Goal: Task Accomplishment & Management: Use online tool/utility

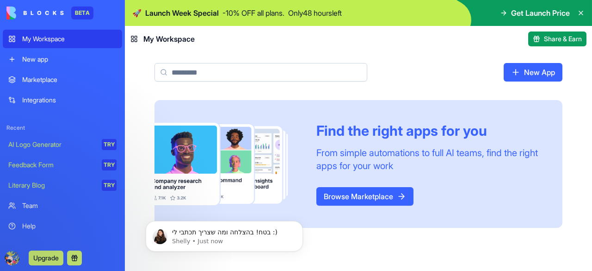
click at [359, 187] on link "Browse Marketplace" at bounding box center [364, 196] width 97 height 19
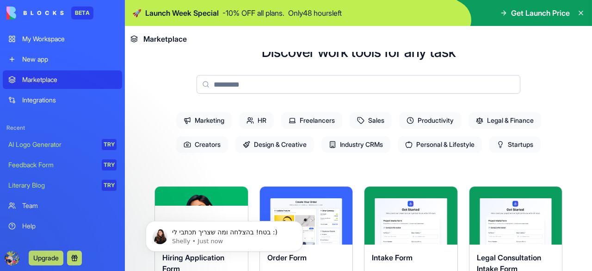
scroll to position [52, 0]
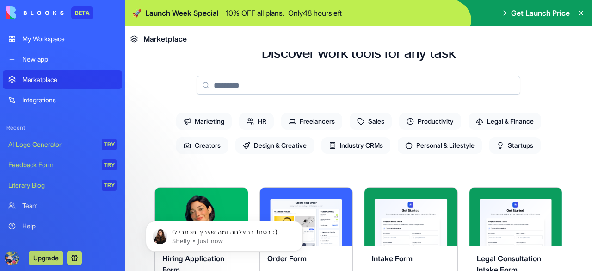
click at [420, 118] on span "Productivity" at bounding box center [430, 121] width 62 height 17
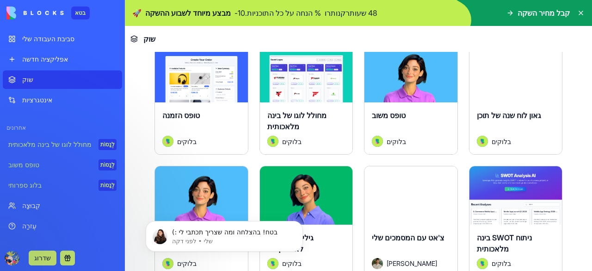
scroll to position [194, 0]
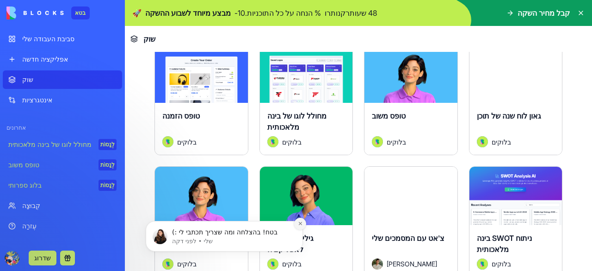
click at [301, 224] on icon "סגור את ההתראה" at bounding box center [300, 223] width 5 height 5
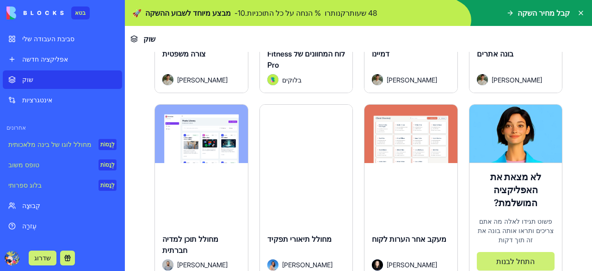
scroll to position [489, 0]
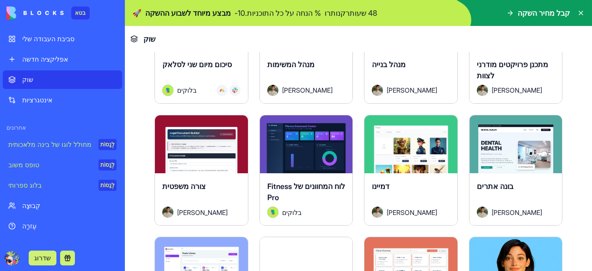
click at [203, 143] on font "לַחקוֹר" at bounding box center [202, 144] width 20 height 9
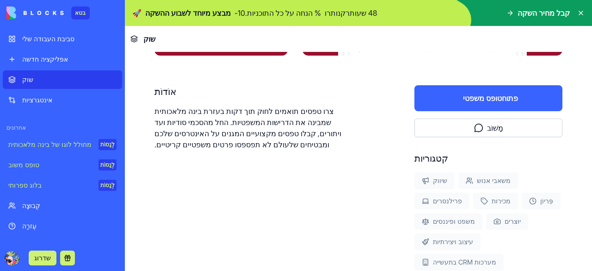
scroll to position [153, 0]
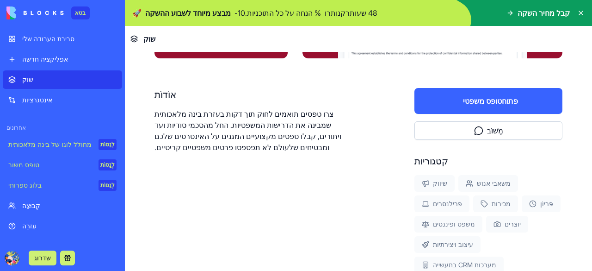
click at [463, 92] on button "טופס משפטי פתוח" at bounding box center [489, 101] width 148 height 26
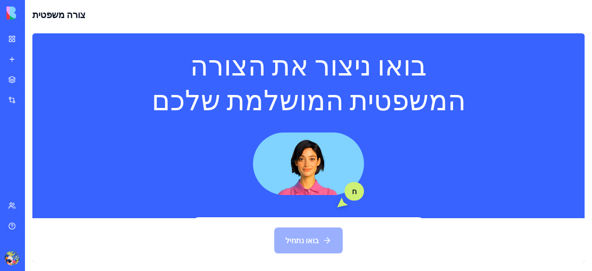
click at [11, 96] on link "אינטגרציות" at bounding box center [21, 100] width 37 height 19
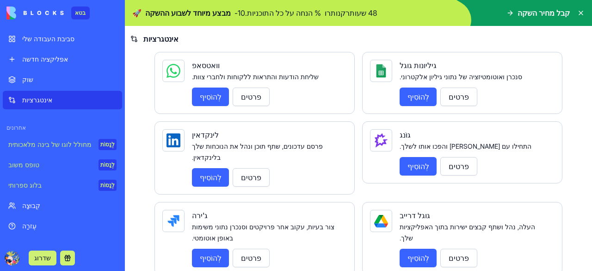
scroll to position [470, 0]
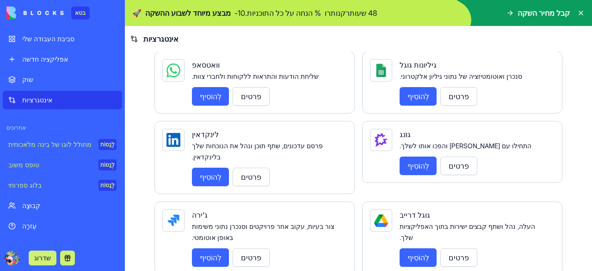
click at [416, 253] on font "לְהוֹסִיף" at bounding box center [419, 257] width 22 height 9
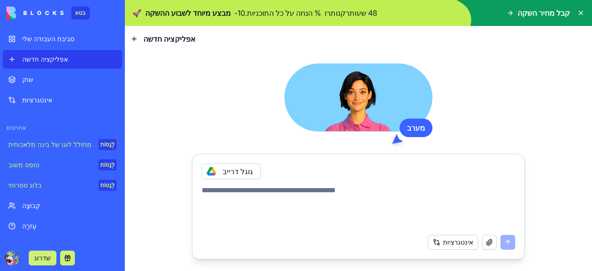
click at [233, 173] on font "גוגל דרייב" at bounding box center [238, 171] width 31 height 9
click at [451, 244] on font "אינטגרציות" at bounding box center [458, 242] width 30 height 8
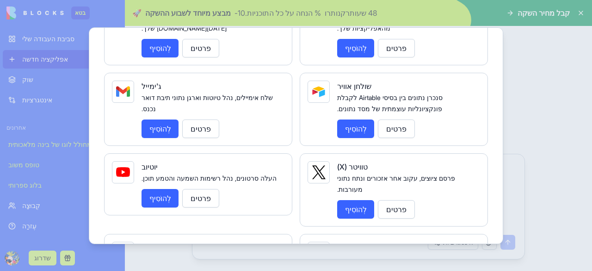
scroll to position [117, 0]
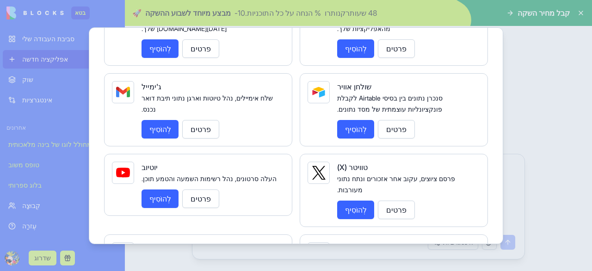
click at [160, 120] on button "לְהוֹסִיף" at bounding box center [160, 129] width 37 height 19
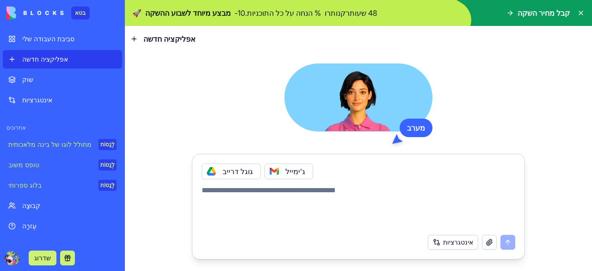
click at [325, 191] on textarea at bounding box center [359, 207] width 314 height 44
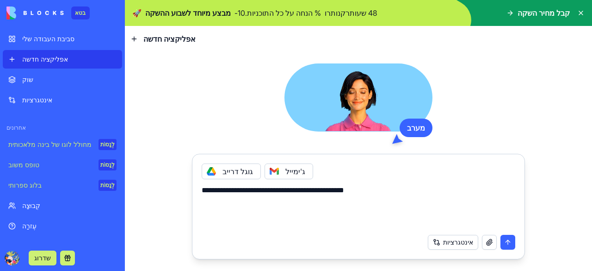
type textarea "**********"
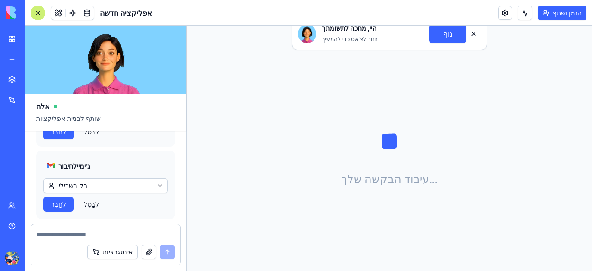
scroll to position [230, 0]
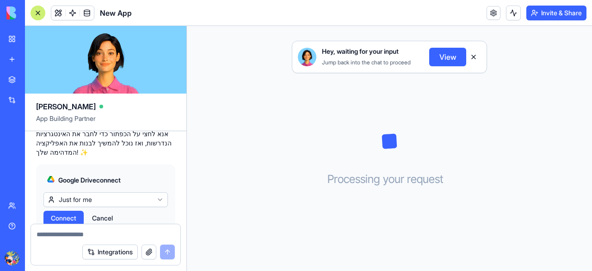
scroll to position [154, 0]
click at [68, 213] on span "Connect" at bounding box center [63, 217] width 25 height 9
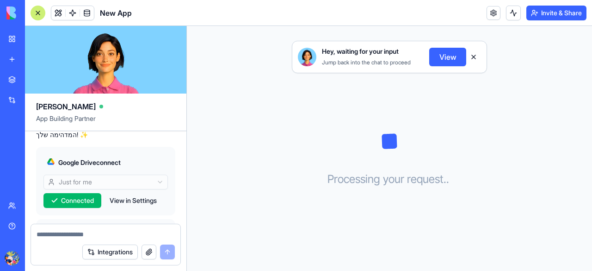
scroll to position [230, 0]
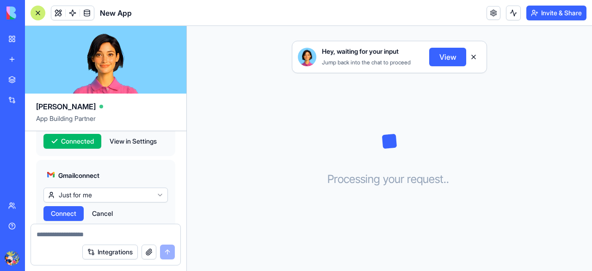
click at [61, 209] on span "Connect" at bounding box center [63, 213] width 25 height 9
click at [70, 166] on html "BETA My Workspace New app Marketplace Integrations Recent New App AI Logo Gener…" at bounding box center [296, 135] width 592 height 271
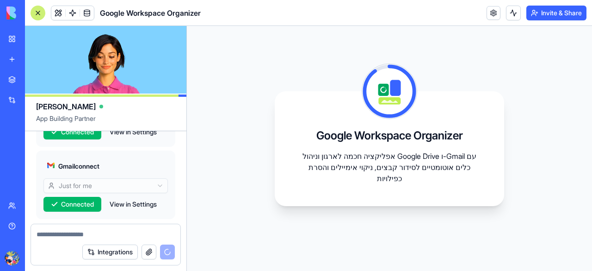
scroll to position [475, 0]
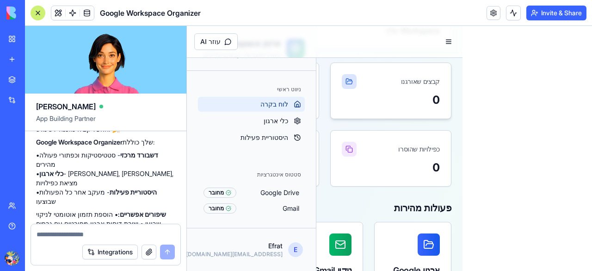
scroll to position [87, 0]
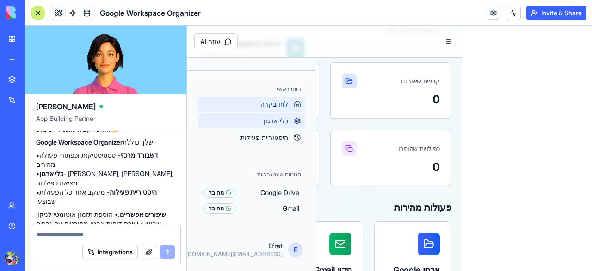
click at [279, 116] on span "כלי ארגון" at bounding box center [276, 120] width 25 height 9
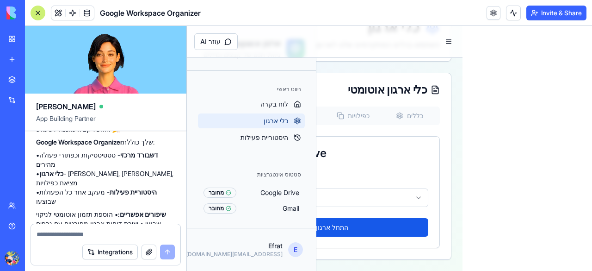
scroll to position [61, 0]
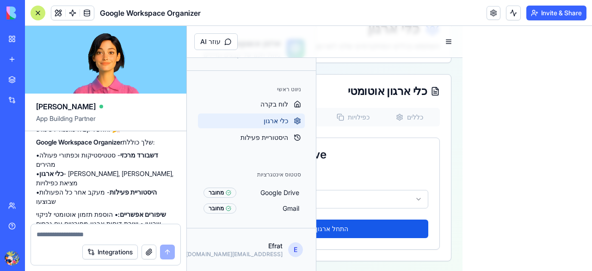
click at [388, 138] on div "ארגון Google Drive" at bounding box center [324, 154] width 229 height 33
click at [377, 148] on div "ארגון Google Drive" at bounding box center [324, 154] width 229 height 33
click at [443, 44] on button at bounding box center [448, 41] width 13 height 13
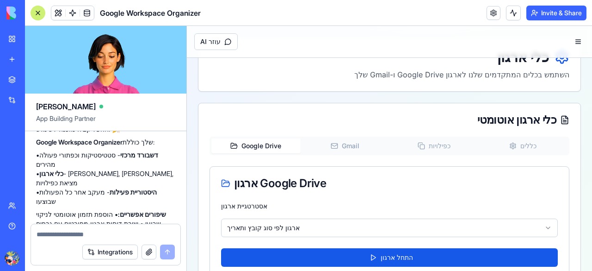
scroll to position [61, 0]
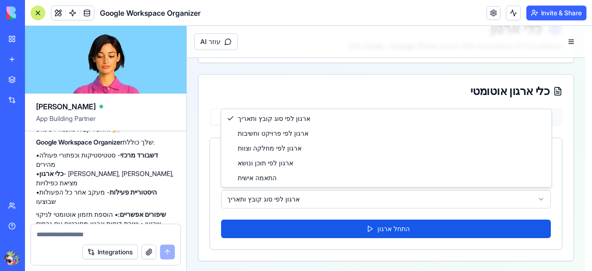
click at [389, 200] on html "**********" at bounding box center [389, 118] width 405 height 307
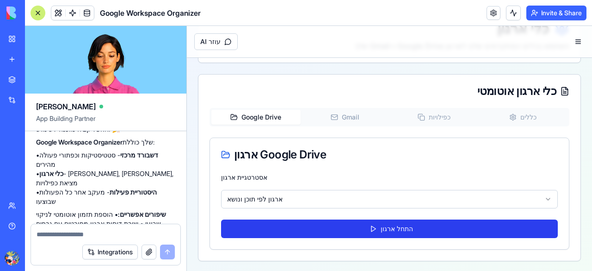
click at [295, 233] on button "התחל ארגון" at bounding box center [389, 228] width 337 height 19
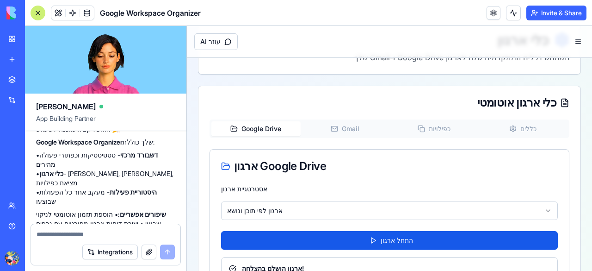
scroll to position [50, 0]
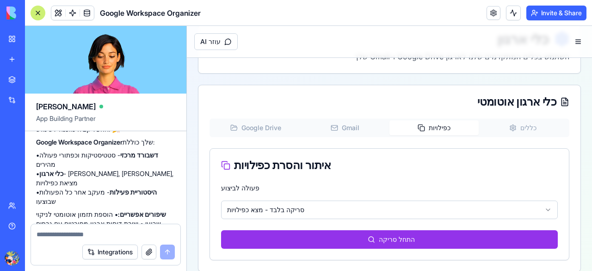
click at [437, 124] on button "כפילויות" at bounding box center [434, 127] width 89 height 15
click at [417, 207] on html "**********" at bounding box center [389, 129] width 405 height 307
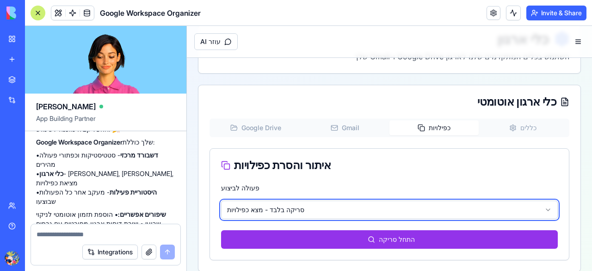
click at [417, 206] on html "**********" at bounding box center [389, 129] width 405 height 307
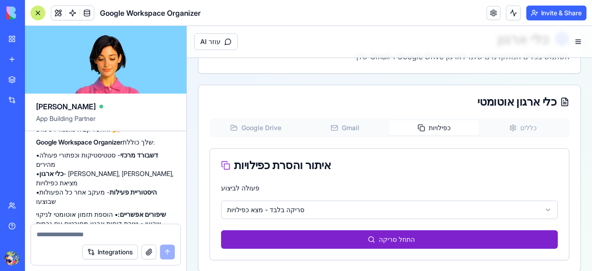
click at [432, 242] on button "התחל סריקה" at bounding box center [389, 239] width 337 height 19
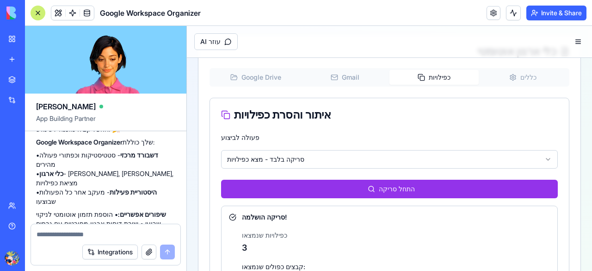
scroll to position [100, 0]
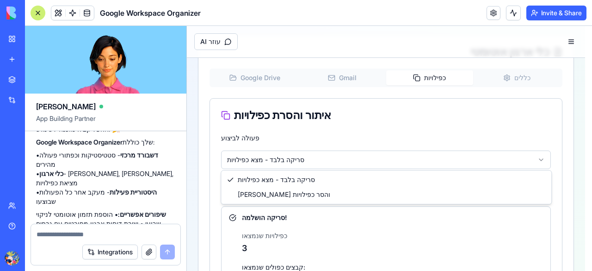
click at [353, 164] on html "**********" at bounding box center [389, 153] width 405 height 454
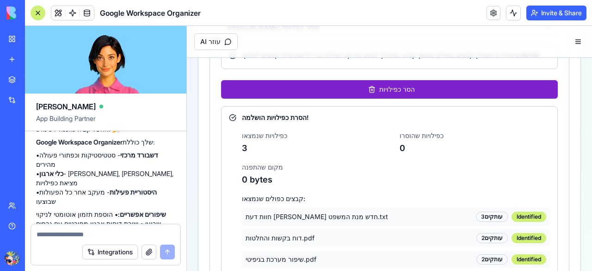
scroll to position [139, 0]
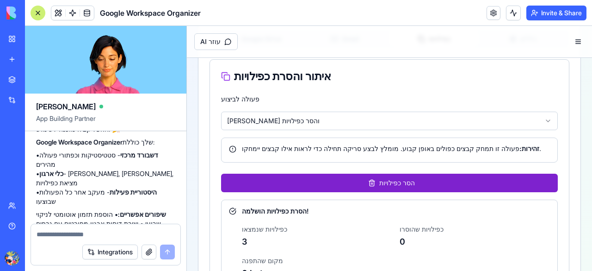
click at [361, 179] on button "הסר כפילויות" at bounding box center [389, 182] width 337 height 19
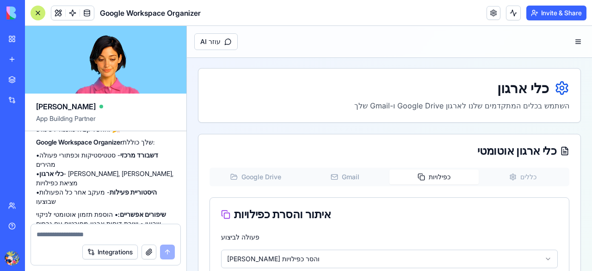
scroll to position [0, 0]
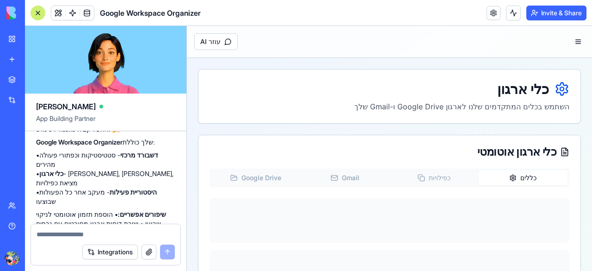
click at [510, 182] on button "כללים" at bounding box center [523, 177] width 89 height 15
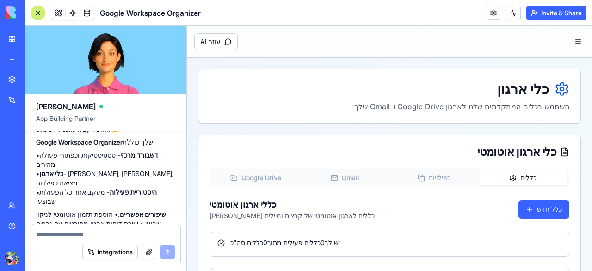
scroll to position [131, 0]
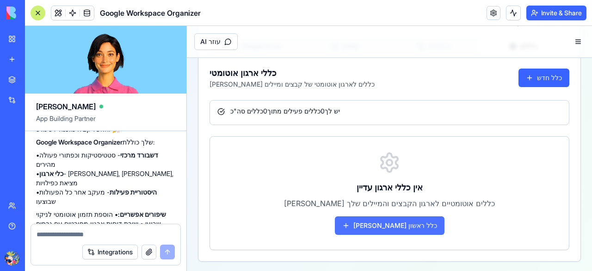
click at [401, 221] on button "צור כלל ראשון" at bounding box center [390, 225] width 110 height 19
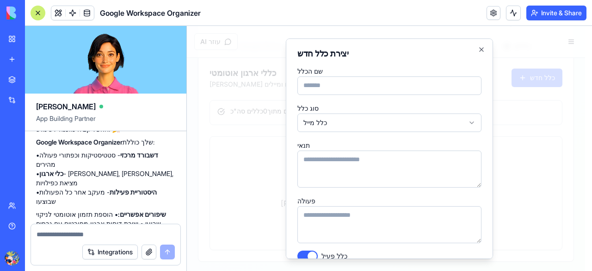
scroll to position [0, 0]
type input "*"
type input "**********"
click at [353, 118] on body "**********" at bounding box center [386, 84] width 398 height 378
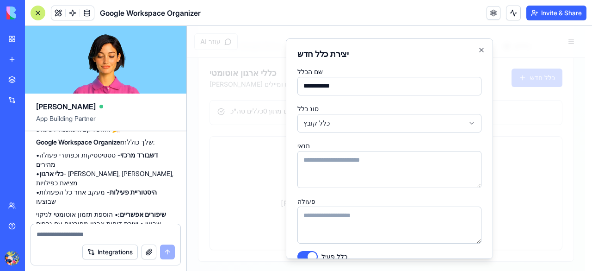
click at [341, 163] on textarea "תנאי" at bounding box center [389, 168] width 184 height 37
type textarea "**********"
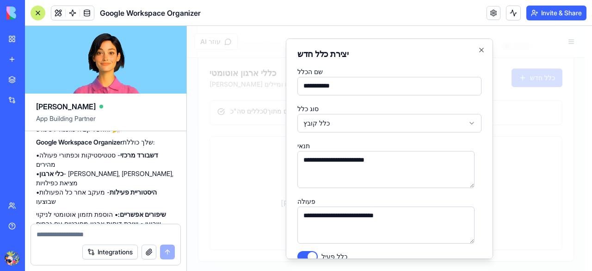
scroll to position [40, 0]
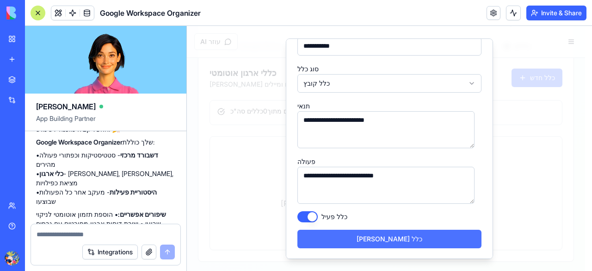
type textarea "**********"
click at [382, 233] on button "צור כלל" at bounding box center [389, 238] width 184 height 19
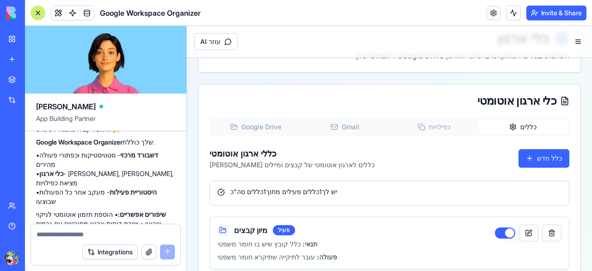
scroll to position [70, 0]
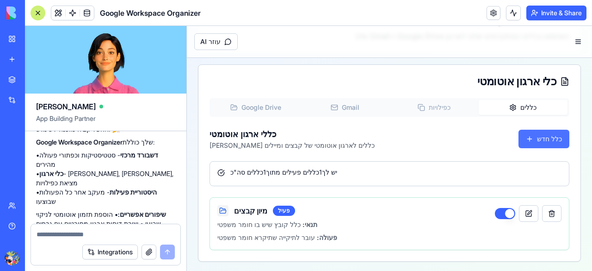
click at [531, 134] on button "כלל חדש" at bounding box center [544, 139] width 51 height 19
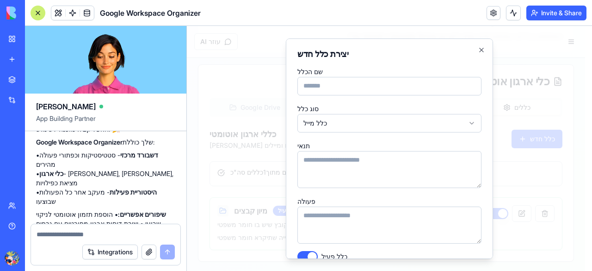
click at [474, 56] on h2 "יצירת כלל חדש" at bounding box center [389, 54] width 184 height 8
click at [478, 49] on icon "button" at bounding box center [481, 49] width 7 height 7
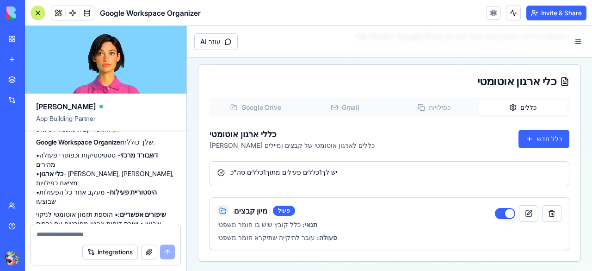
scroll to position [61, 0]
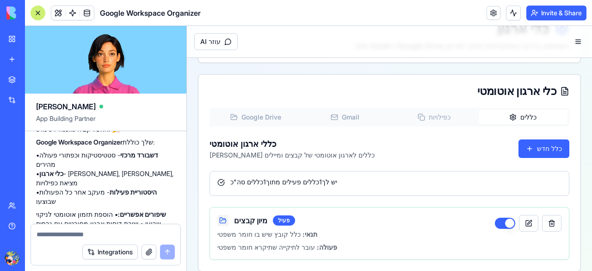
click at [253, 99] on div "כלי ארגון אוטומטי Google Drive Gmail כפילויות כללים כללי ארגון אוטומטי צור כללי…" at bounding box center [389, 172] width 383 height 197
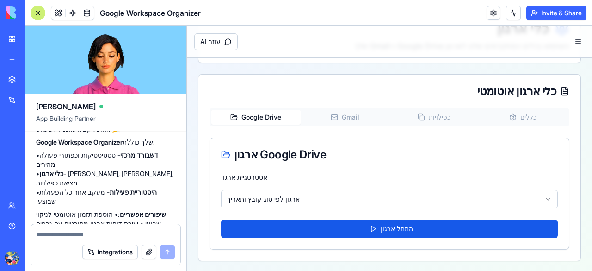
click at [328, 190] on html "**********" at bounding box center [389, 118] width 405 height 307
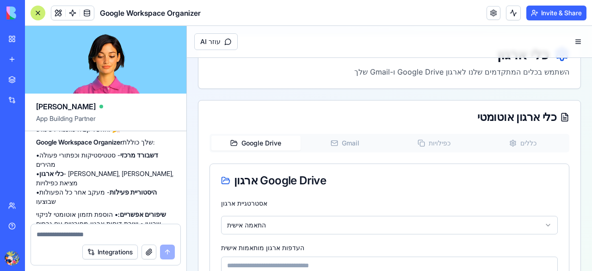
scroll to position [129, 0]
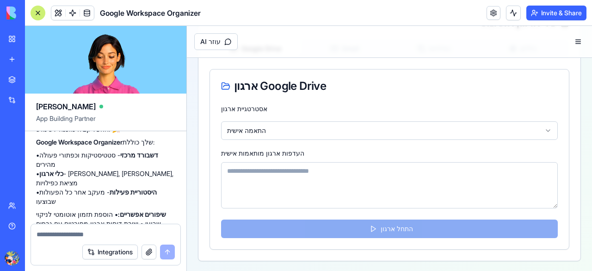
click at [293, 173] on textarea "העדפות ארגון מותאמות אישית" at bounding box center [389, 185] width 337 height 46
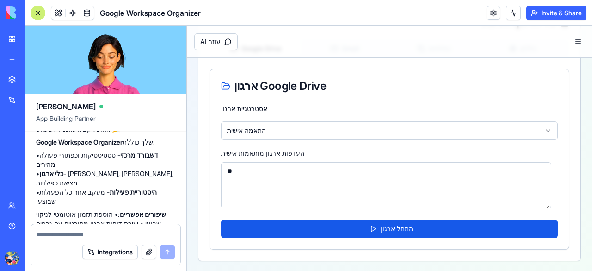
type textarea "*"
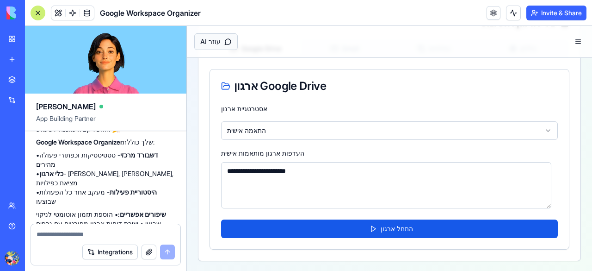
type textarea "**********"
click at [222, 41] on button "עוזר AI" at bounding box center [215, 41] width 43 height 17
click at [207, 41] on button "עוזר AI" at bounding box center [215, 41] width 43 height 17
click at [258, 166] on textarea "**********" at bounding box center [386, 185] width 330 height 46
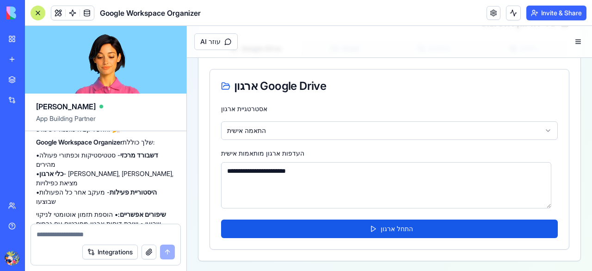
click at [258, 166] on textarea "**********" at bounding box center [386, 185] width 330 height 46
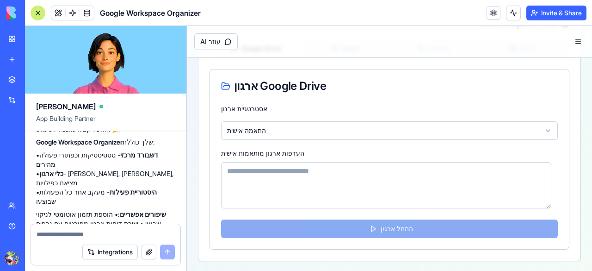
click at [258, 166] on textarea "העדפות ארגון מותאמות אישית" at bounding box center [386, 185] width 330 height 46
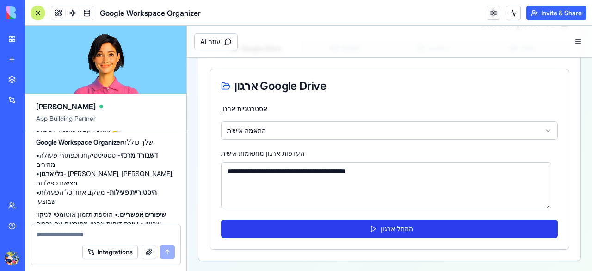
click at [322, 233] on button "התחל ארגון" at bounding box center [389, 228] width 337 height 19
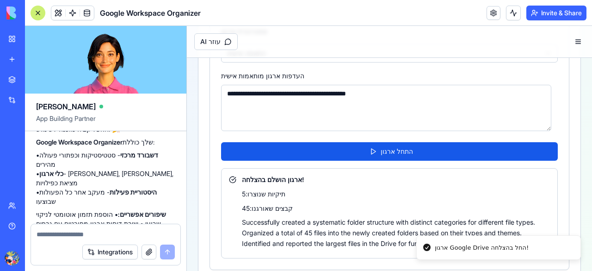
scroll to position [226, 0]
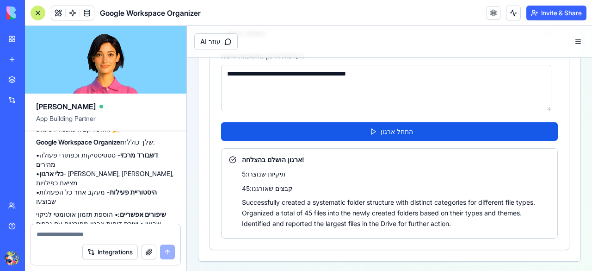
click at [500, 216] on p "Successfully created a systematic folder structure with distinct categories for…" at bounding box center [396, 212] width 308 height 31
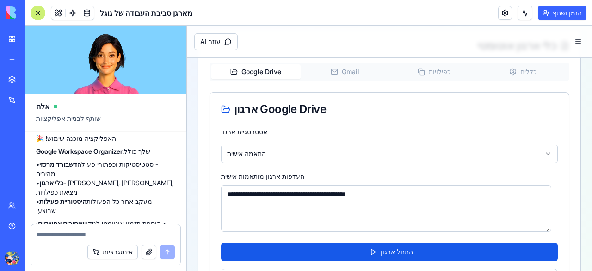
scroll to position [106, 0]
click at [252, 151] on html "**********" at bounding box center [389, 156] width 405 height 473
click at [261, 192] on textarea "**********" at bounding box center [386, 208] width 330 height 46
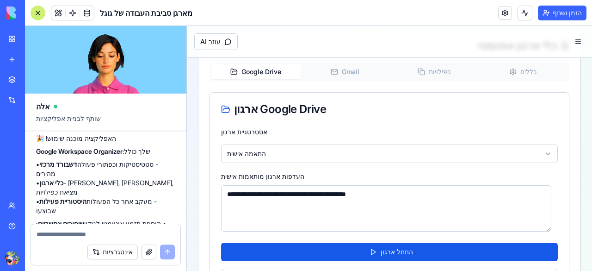
click at [261, 192] on textarea "**********" at bounding box center [386, 208] width 330 height 46
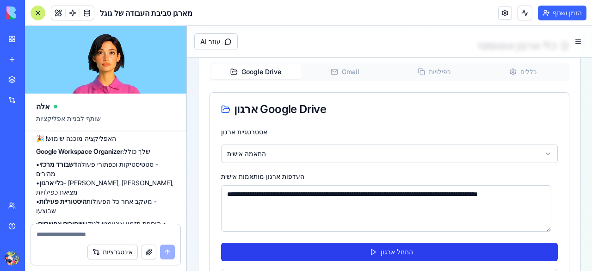
type textarea "**********"
click at [303, 257] on button "התחל ארגון" at bounding box center [389, 251] width 337 height 19
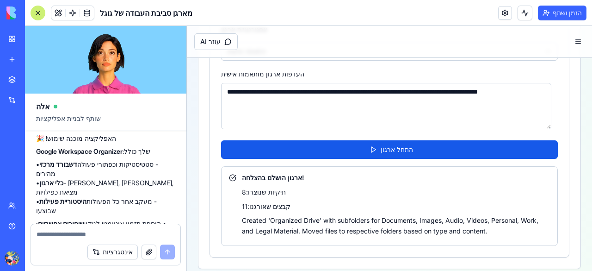
scroll to position [216, 0]
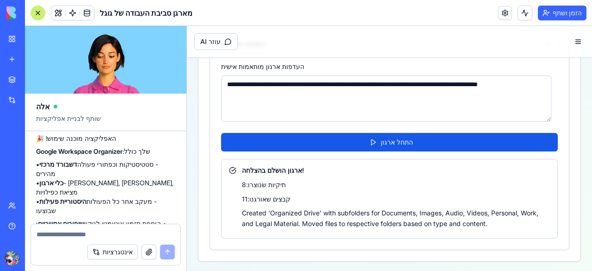
click at [56, 231] on textarea at bounding box center [106, 233] width 138 height 9
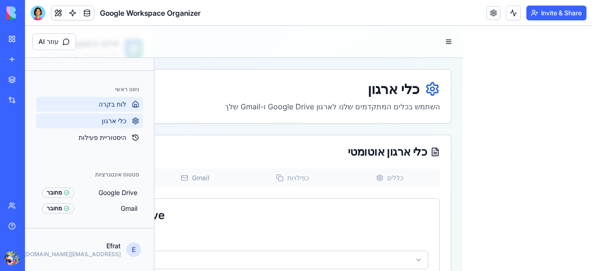
click at [126, 105] on span "לוח בקרה" at bounding box center [113, 103] width 28 height 9
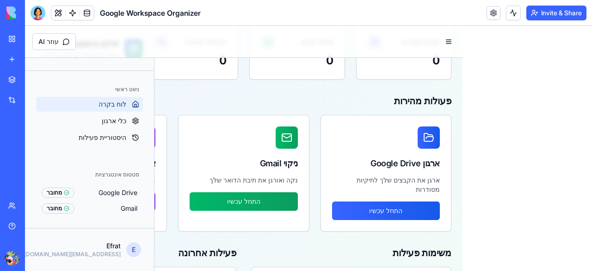
scroll to position [116, 0]
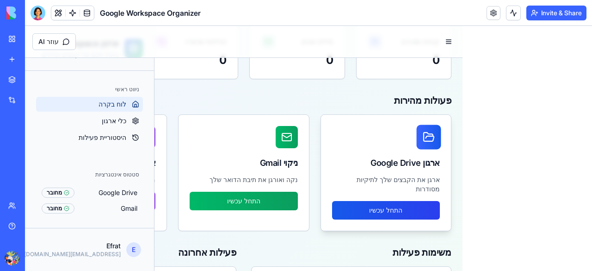
click at [380, 201] on button "התחל עכשיו" at bounding box center [386, 210] width 108 height 19
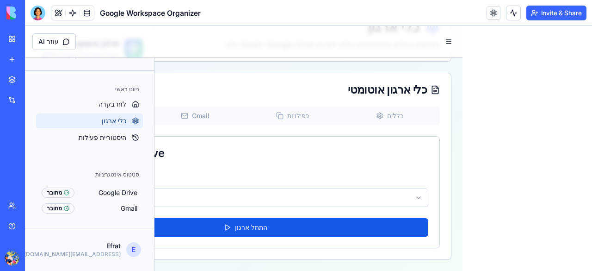
scroll to position [61, 0]
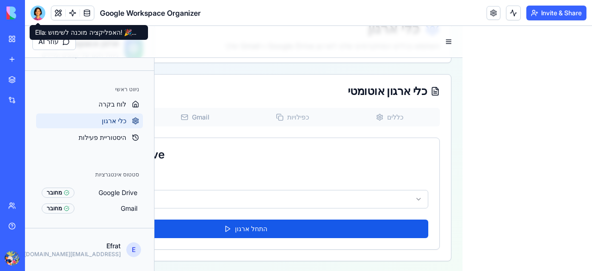
click at [37, 16] on div at bounding box center [38, 13] width 15 height 15
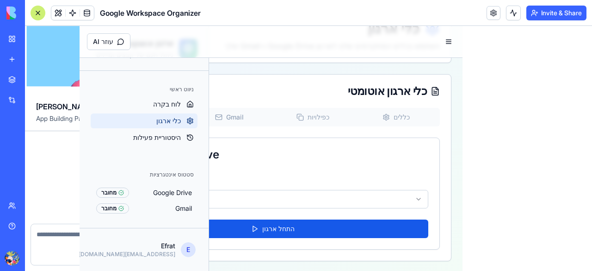
scroll to position [584, 0]
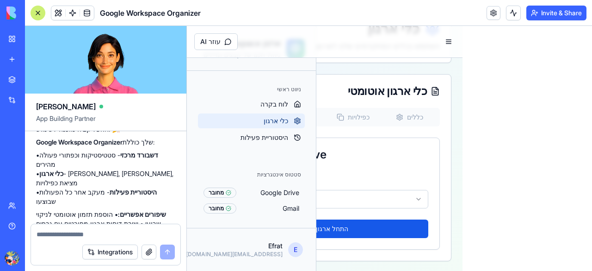
click at [103, 230] on textarea at bounding box center [106, 233] width 138 height 9
type textarea "**********"
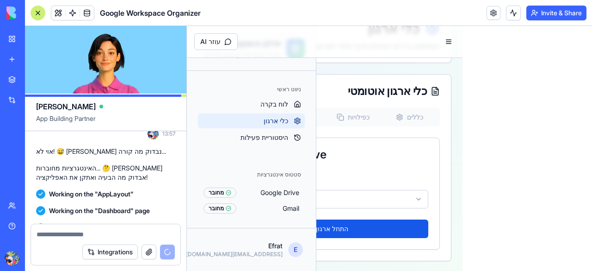
scroll to position [756, 0]
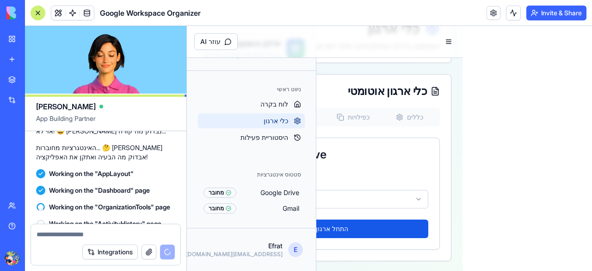
click at [34, 221] on div "Help" at bounding box center [28, 225] width 12 height 9
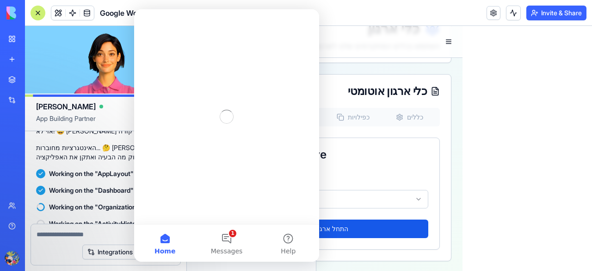
scroll to position [0, 0]
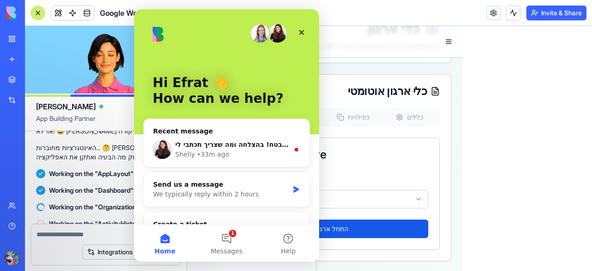
click at [263, 130] on div "Recent message" at bounding box center [226, 131] width 147 height 10
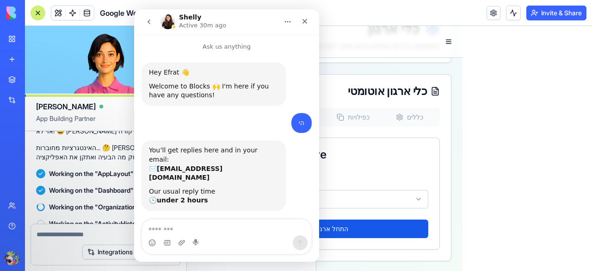
scroll to position [28, 0]
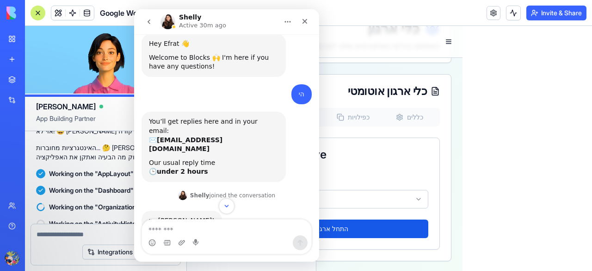
click at [167, 230] on textarea "Message…" at bounding box center [226, 227] width 169 height 16
type textarea "*"
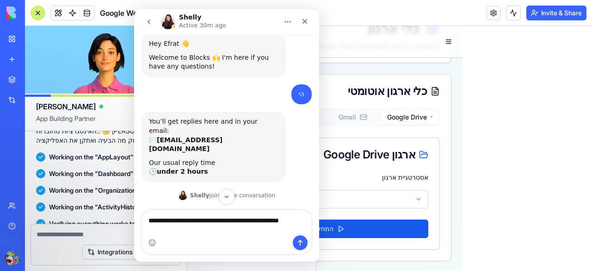
scroll to position [856, 0]
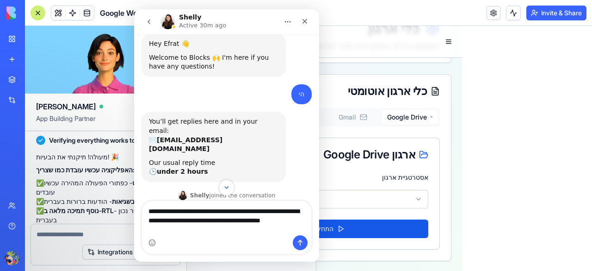
type textarea "**********"
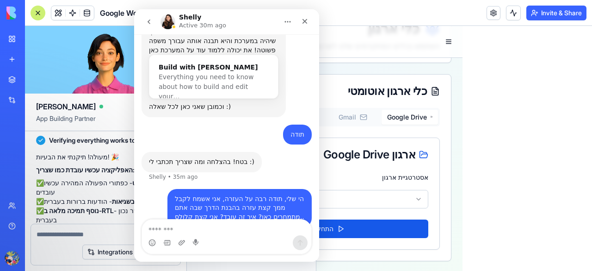
scroll to position [302, 0]
click at [306, 21] on icon "Close" at bounding box center [304, 21] width 7 height 7
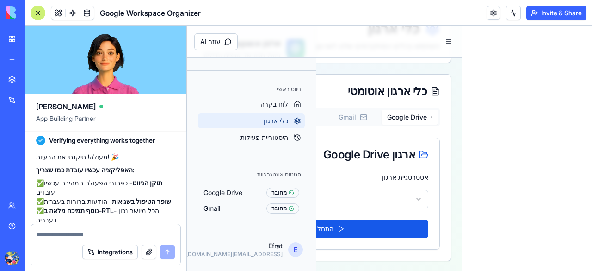
click at [126, 236] on textarea at bounding box center [106, 233] width 139 height 9
paste textarea "**********"
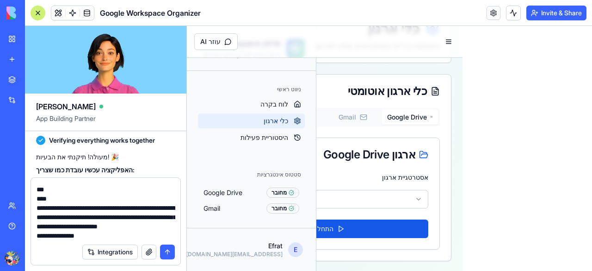
scroll to position [0, 0]
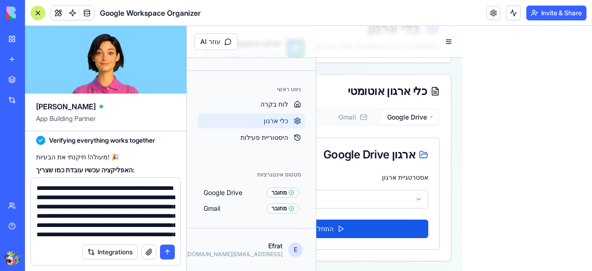
type textarea "**********"
click at [164, 250] on button "submit" at bounding box center [167, 251] width 15 height 15
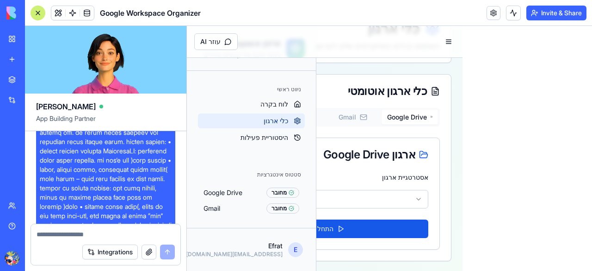
scroll to position [5794, 0]
drag, startPoint x: 167, startPoint y: 158, endPoint x: 47, endPoint y: 156, distance: 119.8
copy li "מערכת לארגון הקבצים בדרייב לפי המבנה שתכננת"
click at [75, 237] on textarea at bounding box center [106, 233] width 139 height 9
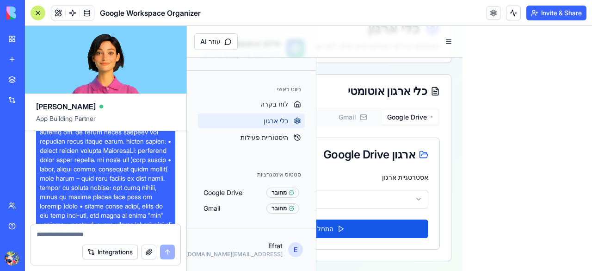
paste textarea "**********"
type textarea "**********"
click at [171, 252] on button "submit" at bounding box center [167, 251] width 15 height 15
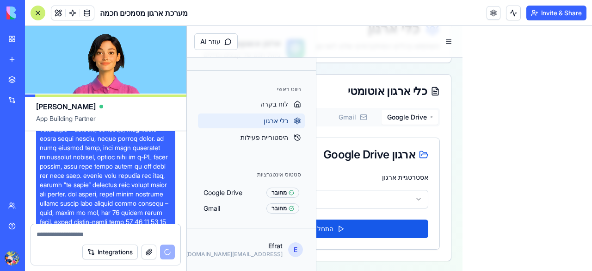
scroll to position [5953, 0]
click at [89, 12] on link at bounding box center [87, 13] width 14 height 14
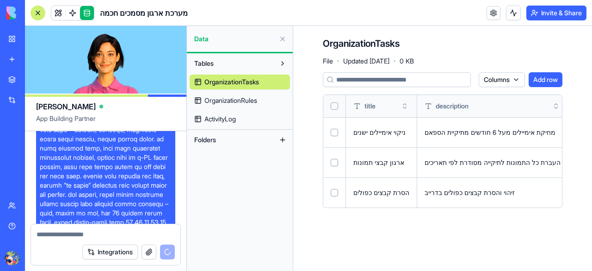
click at [247, 105] on span "OrganizationRules" at bounding box center [230, 100] width 53 height 9
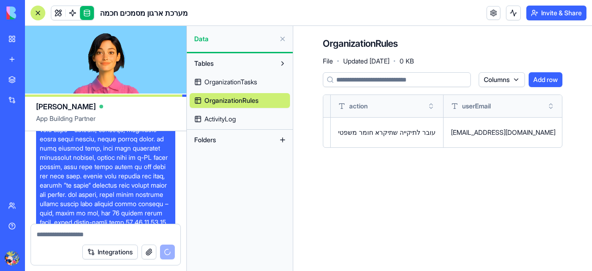
scroll to position [0, 233]
click at [218, 124] on link "ActivityLog" at bounding box center [240, 118] width 100 height 15
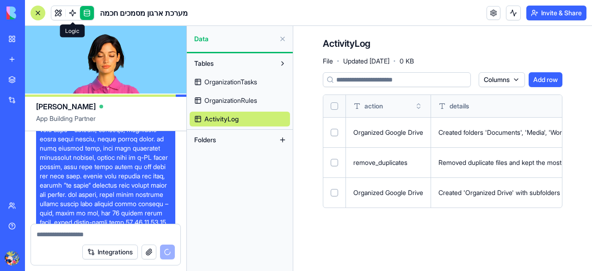
click at [71, 11] on span at bounding box center [73, 13] width 26 height 26
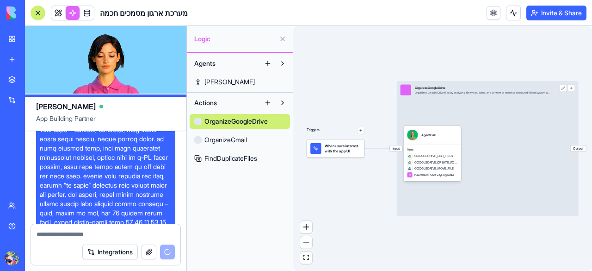
click at [220, 137] on span "OrganizeGmail" at bounding box center [225, 139] width 43 height 9
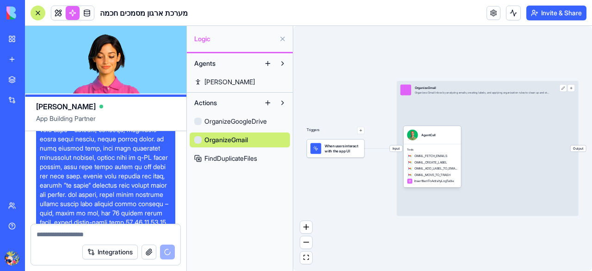
click at [229, 157] on span "FindDuplicateFiles" at bounding box center [230, 158] width 53 height 9
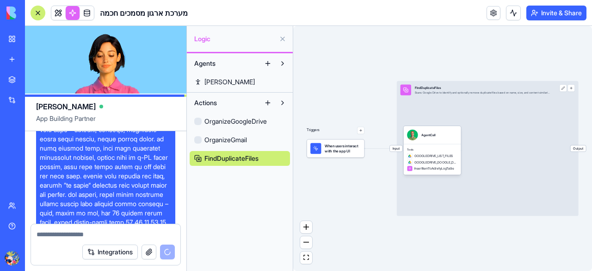
click at [229, 157] on span "FindDuplicateFiles" at bounding box center [231, 158] width 54 height 9
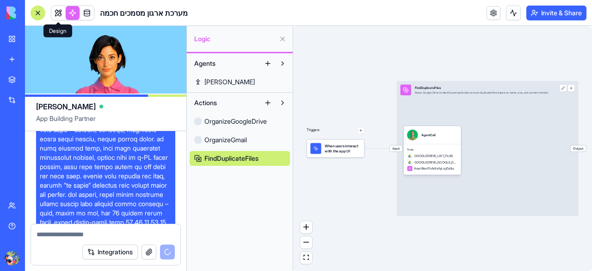
click at [55, 10] on link at bounding box center [58, 13] width 14 height 14
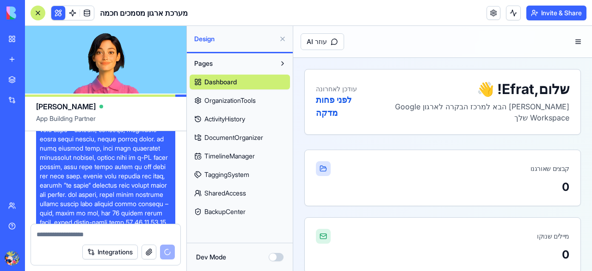
click at [249, 96] on span "OrganizationTools" at bounding box center [229, 100] width 51 height 9
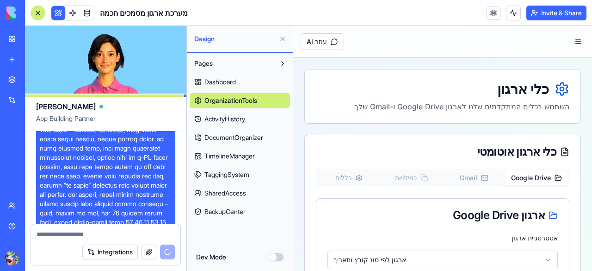
click at [248, 147] on div "Dashboard OrganizationTools ActivityHistory DocumentOrganizer TimelineManager T…" at bounding box center [240, 145] width 100 height 148
click at [247, 136] on span "DocumentOrganizer" at bounding box center [233, 137] width 59 height 9
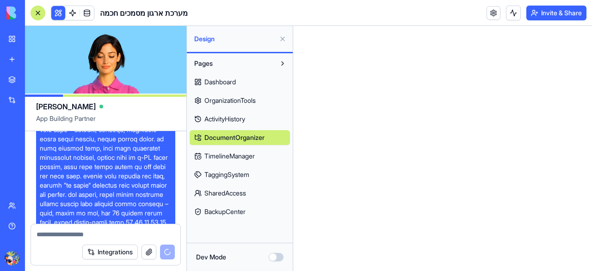
click at [236, 78] on span "Dashboard" at bounding box center [219, 81] width 31 height 9
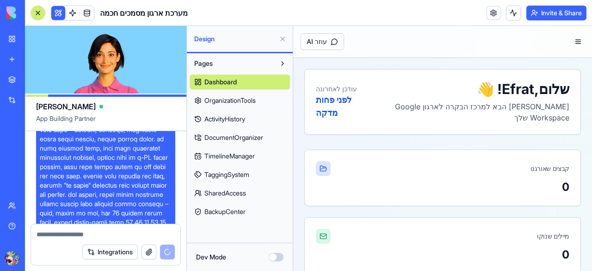
click at [171, 11] on span "מערכת ארגון מסמכים חכמה" at bounding box center [144, 12] width 88 height 11
click at [72, 11] on link at bounding box center [73, 13] width 14 height 14
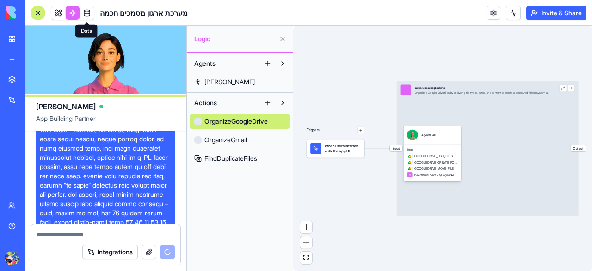
click at [95, 10] on div "מערכת ארגון מסמכים חכמה" at bounding box center [109, 13] width 157 height 15
click at [86, 12] on link at bounding box center [87, 13] width 14 height 14
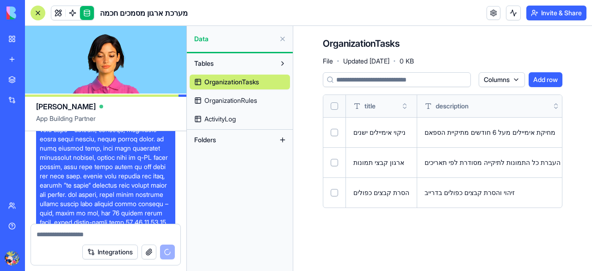
click at [238, 63] on button "Tables" at bounding box center [233, 63] width 86 height 15
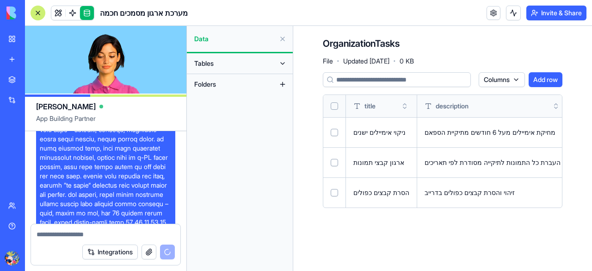
click at [238, 63] on button "Tables" at bounding box center [233, 63] width 86 height 15
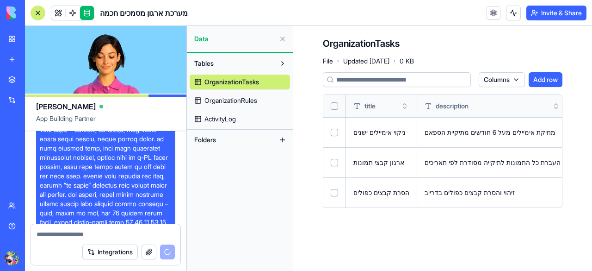
click at [237, 98] on span "OrganizationRules" at bounding box center [230, 100] width 53 height 9
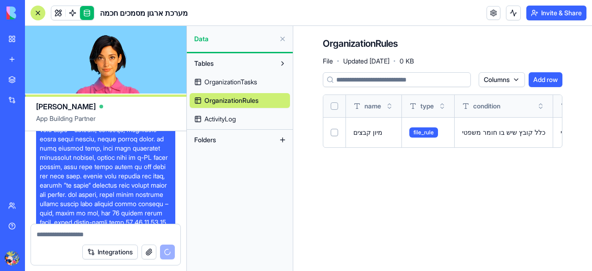
click at [224, 141] on button "Folders" at bounding box center [233, 139] width 86 height 15
click at [286, 140] on button at bounding box center [282, 139] width 15 height 15
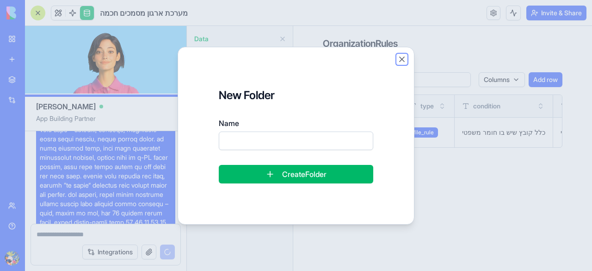
click at [403, 61] on button "Close" at bounding box center [401, 59] width 9 height 9
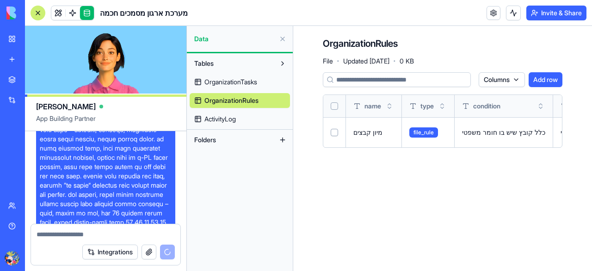
scroll to position [6032, 0]
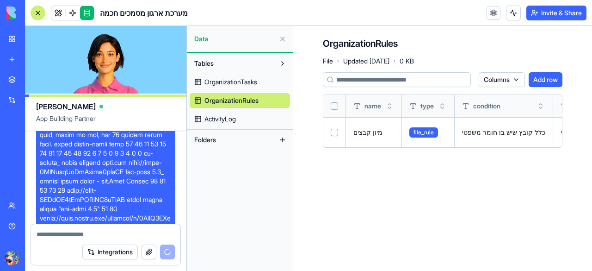
click at [283, 37] on button at bounding box center [282, 38] width 15 height 15
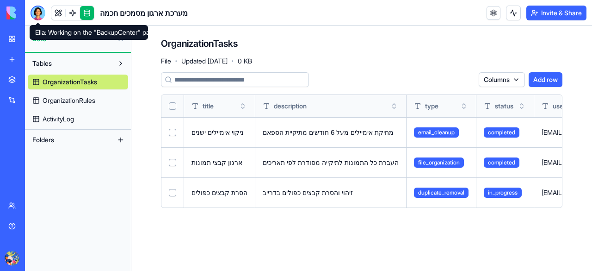
click at [36, 12] on div at bounding box center [38, 13] width 15 height 15
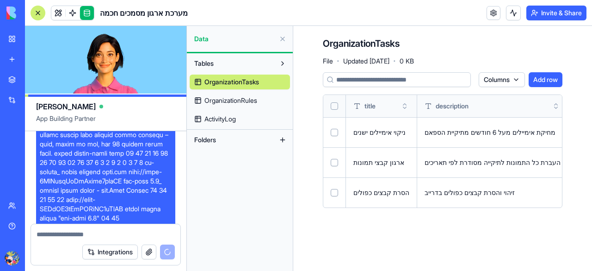
scroll to position [6032, 0]
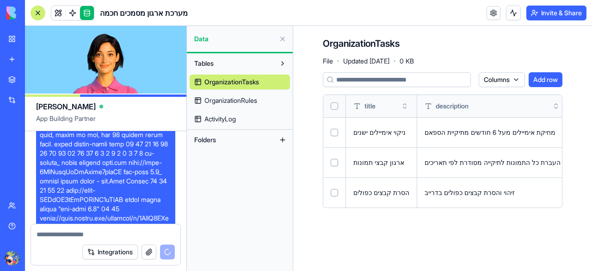
click at [281, 37] on button at bounding box center [282, 38] width 15 height 15
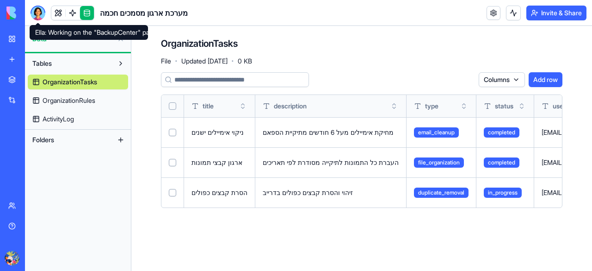
click at [40, 15] on div at bounding box center [38, 13] width 15 height 15
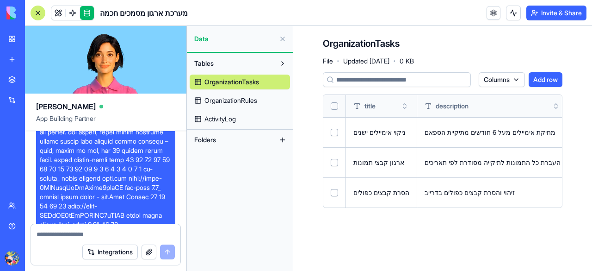
scroll to position [6048, 0]
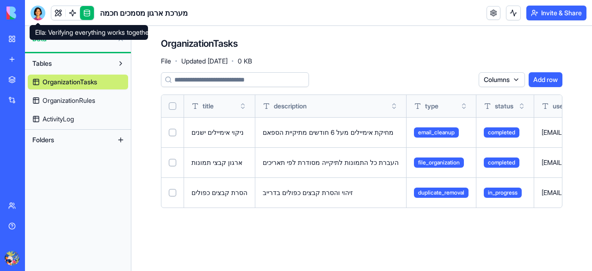
click at [38, 12] on div at bounding box center [38, 13] width 15 height 15
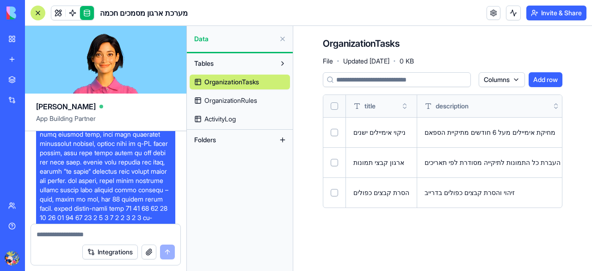
scroll to position [6048, 0]
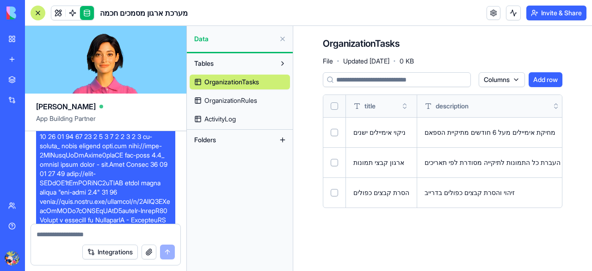
click at [66, 236] on textarea at bounding box center [106, 233] width 138 height 9
click at [47, 260] on button at bounding box center [39, 257] width 15 height 15
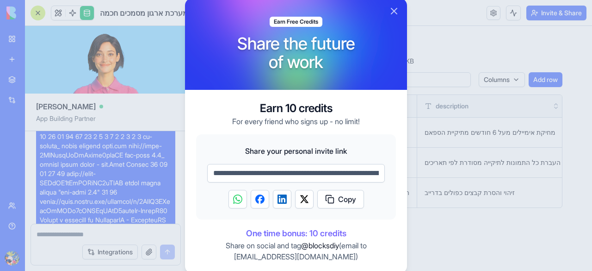
click at [145, 215] on div at bounding box center [296, 135] width 592 height 271
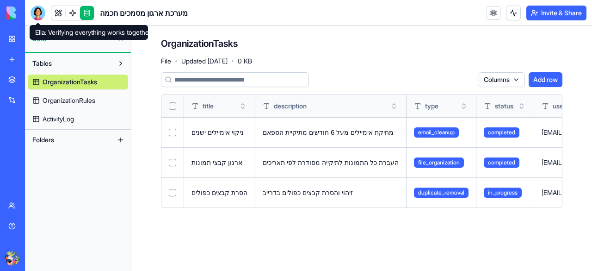
click at [40, 8] on div at bounding box center [38, 13] width 15 height 15
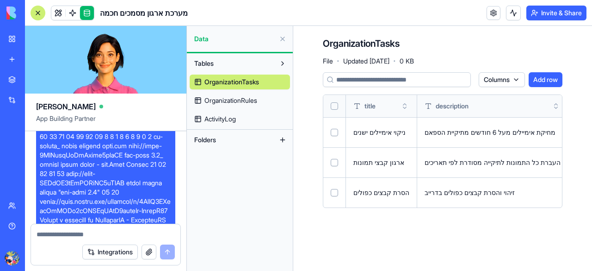
click at [89, 232] on textarea at bounding box center [106, 233] width 138 height 9
type textarea "**********"
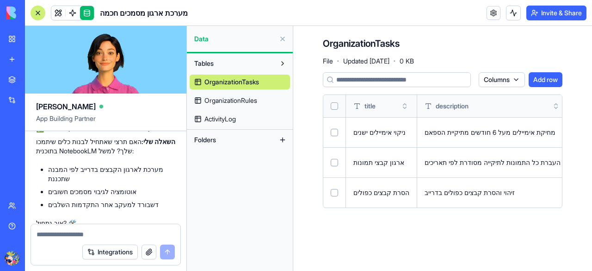
scroll to position [6350, 0]
click at [92, 235] on textarea at bounding box center [106, 233] width 139 height 9
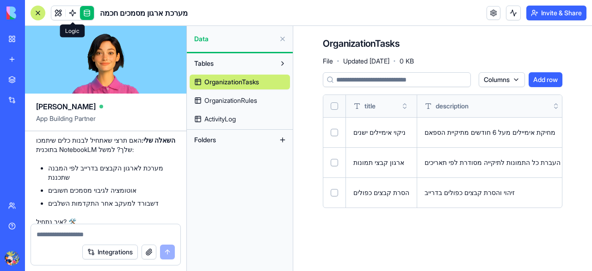
click at [74, 12] on link at bounding box center [73, 13] width 14 height 14
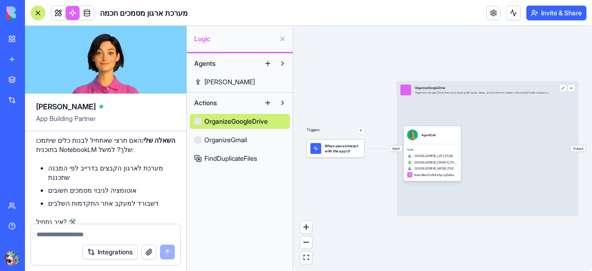
click at [99, 231] on textarea at bounding box center [106, 233] width 139 height 9
type textarea "**********"
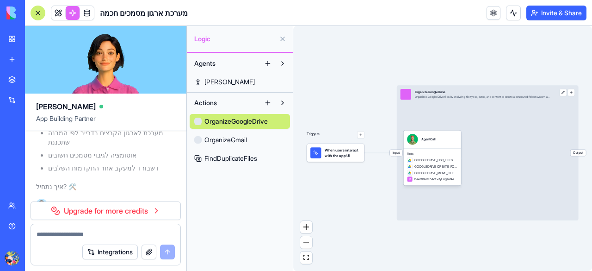
click at [257, 160] on span "FindDuplicateFiles" at bounding box center [230, 158] width 53 height 9
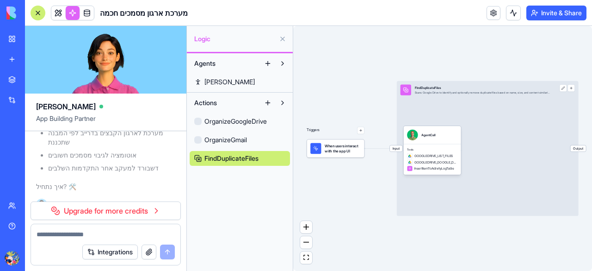
scroll to position [6407, 0]
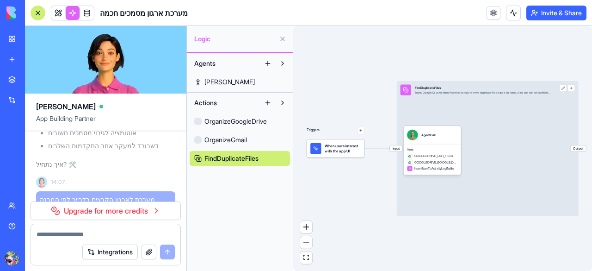
click at [62, 12] on link at bounding box center [58, 13] width 14 height 14
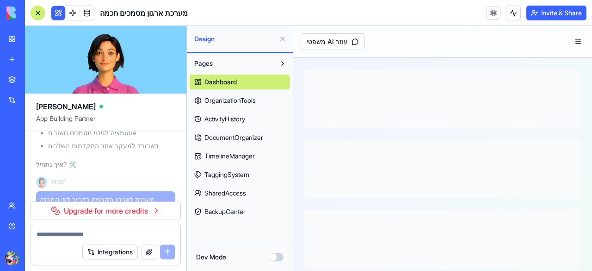
click at [31, 8] on div at bounding box center [38, 13] width 15 height 15
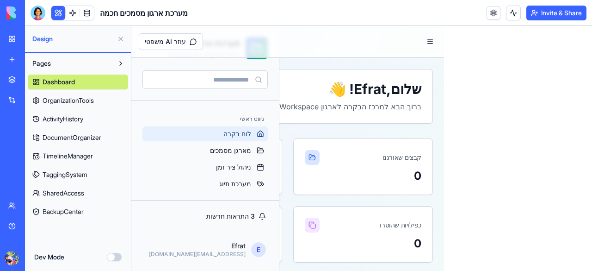
click at [56, 15] on button at bounding box center [58, 13] width 14 height 14
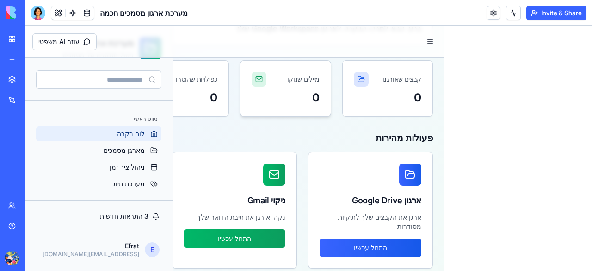
scroll to position [80, 0]
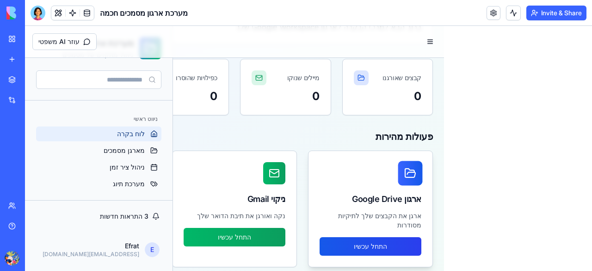
click at [404, 238] on button "התחל עכשיו" at bounding box center [371, 246] width 102 height 19
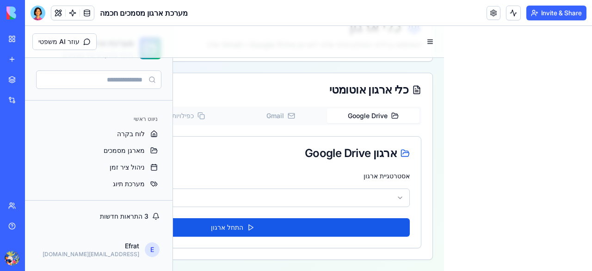
scroll to position [61, 0]
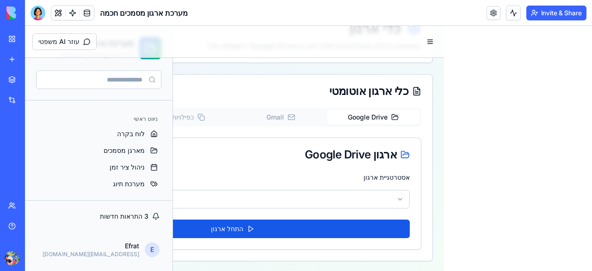
click at [386, 197] on html "**********" at bounding box center [308, 118] width 567 height 307
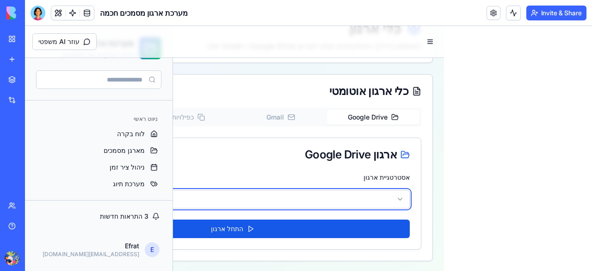
click at [502, 173] on html "**********" at bounding box center [308, 118] width 567 height 307
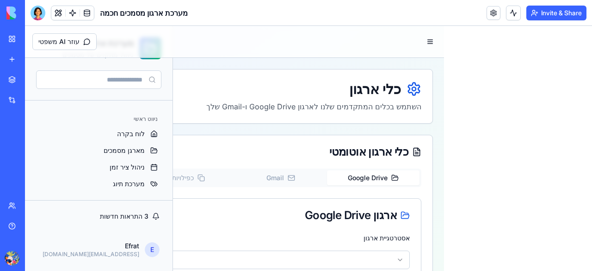
click at [369, 175] on button "Google Drive" at bounding box center [373, 177] width 93 height 15
click at [339, 103] on p "השתמש בכלים המתקדמים שלנו לארגון Google Drive ו-Gmail שלך" at bounding box center [235, 106] width 374 height 11
click at [33, 9] on div at bounding box center [38, 13] width 15 height 15
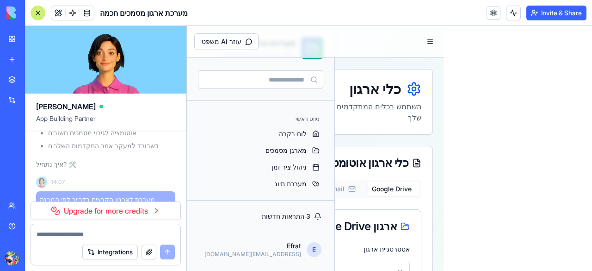
click at [33, 9] on div at bounding box center [38, 13] width 15 height 15
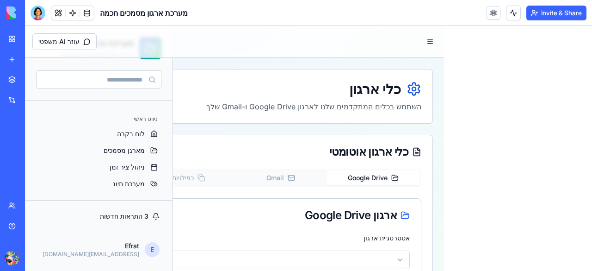
click at [12, 38] on link "My Workspace" at bounding box center [21, 39] width 37 height 19
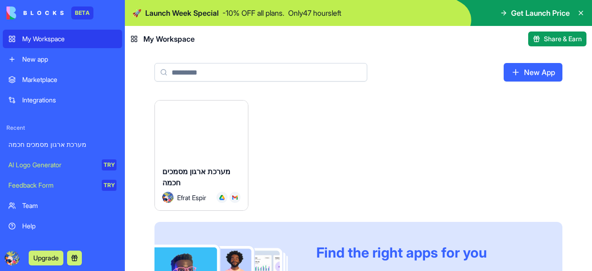
click at [12, 36] on link "My Workspace" at bounding box center [62, 39] width 119 height 19
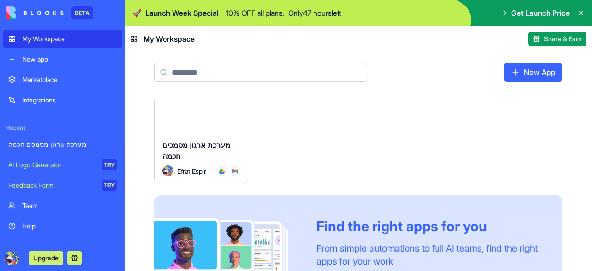
scroll to position [1, 0]
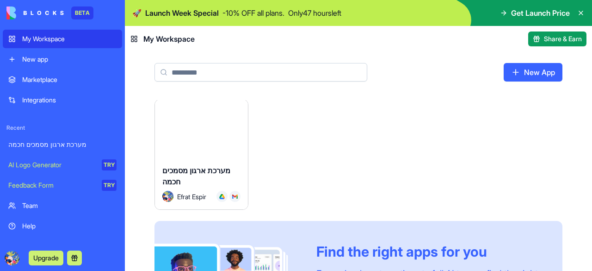
click at [190, 153] on div "Launch" at bounding box center [201, 128] width 93 height 58
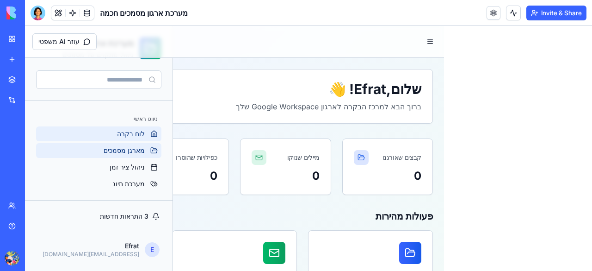
click at [136, 147] on span "מארגן מסמכים" at bounding box center [124, 150] width 41 height 9
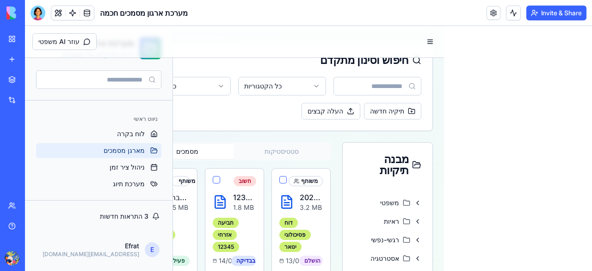
scroll to position [155, 0]
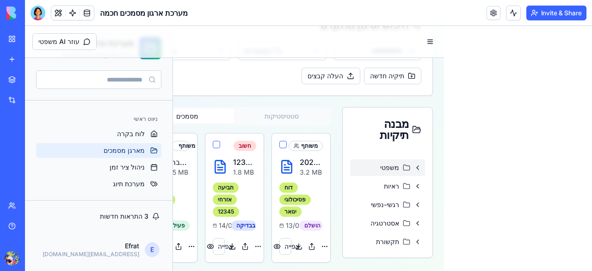
click at [403, 164] on icon at bounding box center [406, 167] width 7 height 7
click at [414, 164] on button at bounding box center [417, 167] width 7 height 7
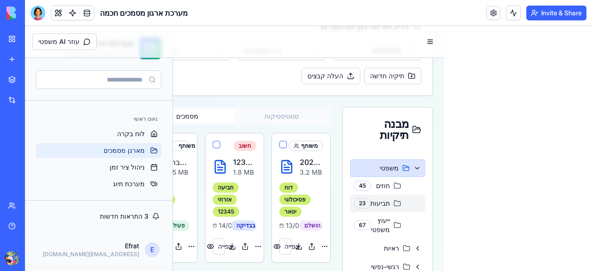
click at [378, 198] on span "תביעות" at bounding box center [383, 202] width 16 height 9
click at [377, 198] on span "תביעות" at bounding box center [382, 202] width 15 height 9
click at [393, 199] on icon at bounding box center [396, 202] width 7 height 7
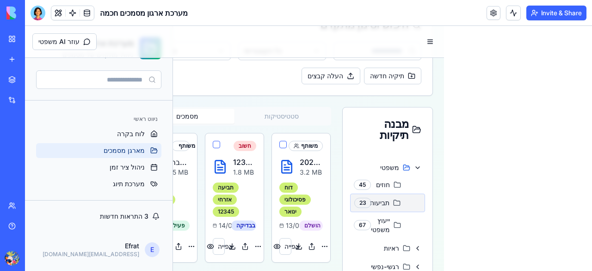
click at [357, 198] on div "23" at bounding box center [362, 203] width 17 height 10
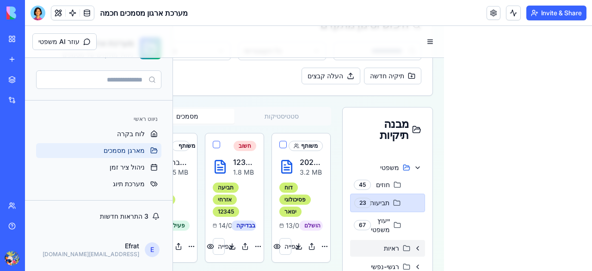
click at [403, 245] on icon at bounding box center [406, 247] width 6 height 5
click at [414, 244] on button at bounding box center [417, 247] width 7 height 7
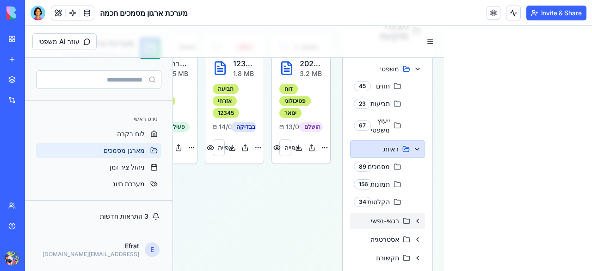
click at [395, 212] on div "רגשי-נפשי" at bounding box center [387, 220] width 75 height 17
click at [395, 211] on div "רגשי-נפשי" at bounding box center [387, 220] width 75 height 18
click at [414, 217] on button at bounding box center [417, 220] width 7 height 7
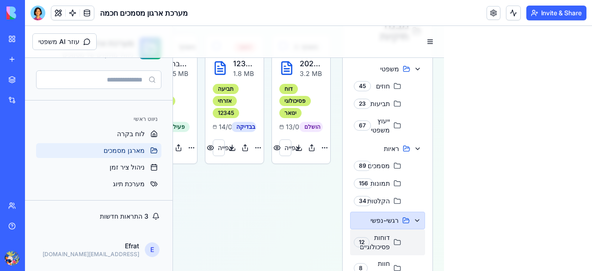
click at [394, 239] on icon at bounding box center [397, 241] width 6 height 5
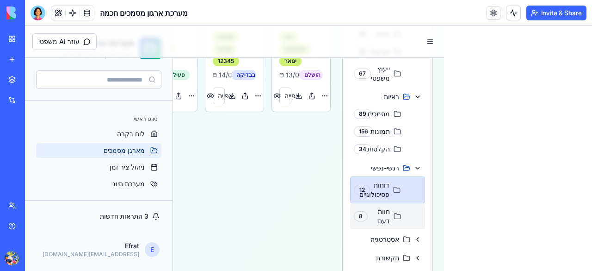
click at [383, 207] on span "חוות דעת" at bounding box center [380, 216] width 19 height 19
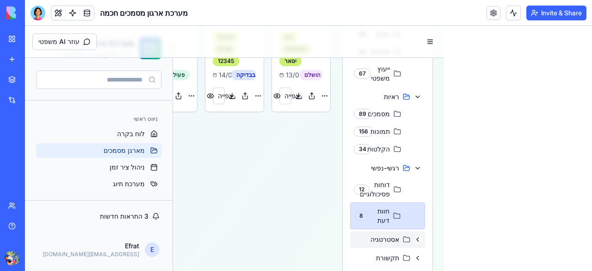
click at [414, 235] on button at bounding box center [417, 238] width 7 height 7
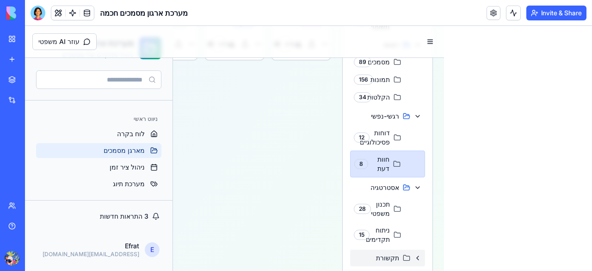
click at [411, 249] on div "תקשורת" at bounding box center [387, 257] width 75 height 17
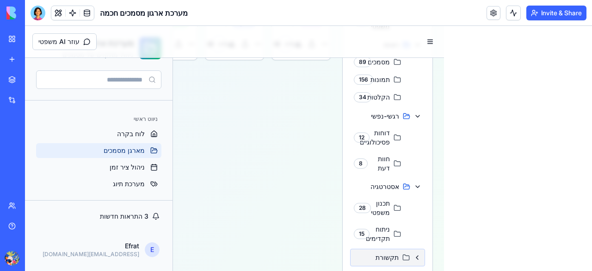
click at [411, 248] on div "תקשורת" at bounding box center [387, 257] width 75 height 18
click at [414, 254] on button at bounding box center [417, 257] width 7 height 7
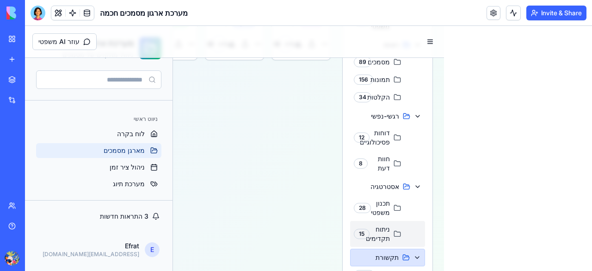
scroll to position [391, 0]
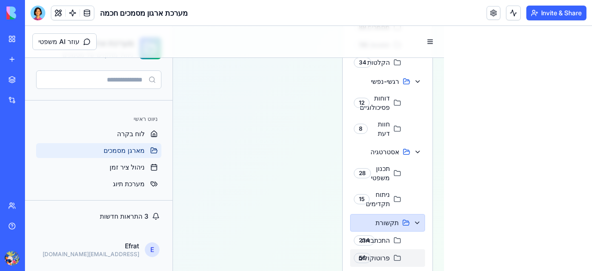
click at [394, 254] on icon at bounding box center [397, 257] width 7 height 7
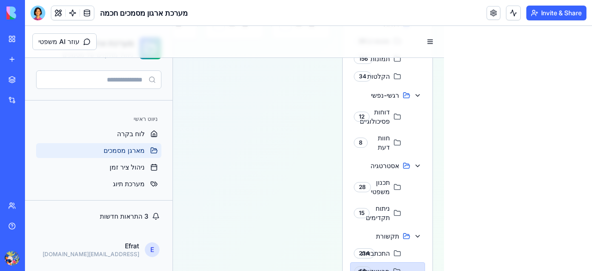
scroll to position [377, 0]
click at [383, 174] on div "תכנון משפטי 28" at bounding box center [387, 187] width 75 height 26
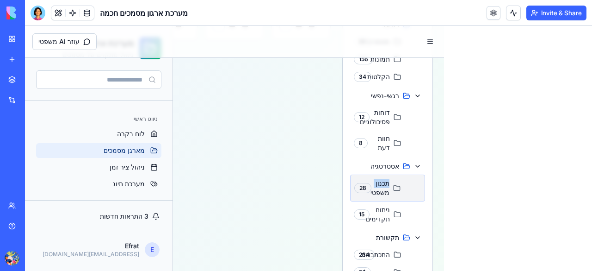
click at [383, 174] on div "תכנון משפטי 28" at bounding box center [387, 187] width 75 height 27
click at [393, 184] on icon at bounding box center [396, 187] width 7 height 7
click at [358, 183] on div "28" at bounding box center [362, 188] width 17 height 10
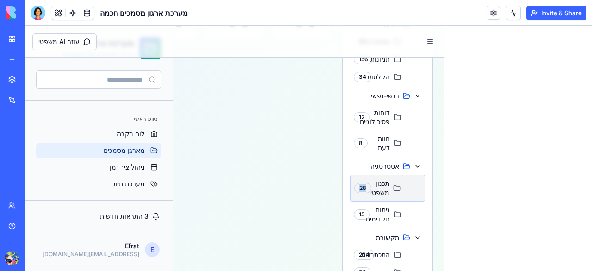
click at [358, 183] on div "28" at bounding box center [362, 188] width 17 height 10
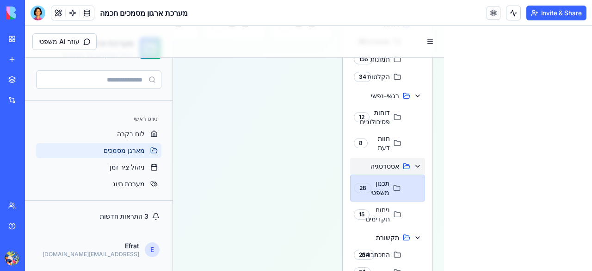
click at [402, 158] on div "אסטרטגיה" at bounding box center [387, 166] width 75 height 17
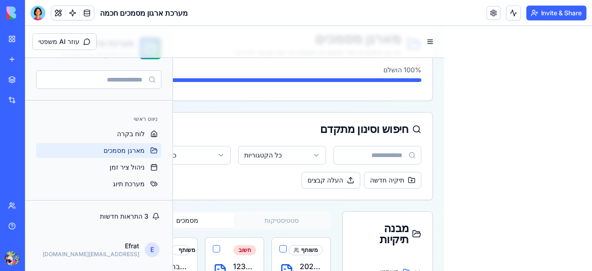
scroll to position [49, 0]
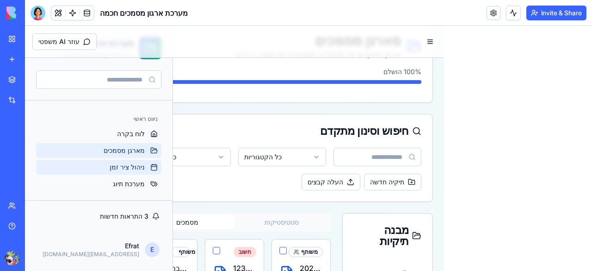
click at [127, 163] on span "ניהול ציר זמן" at bounding box center [127, 166] width 35 height 9
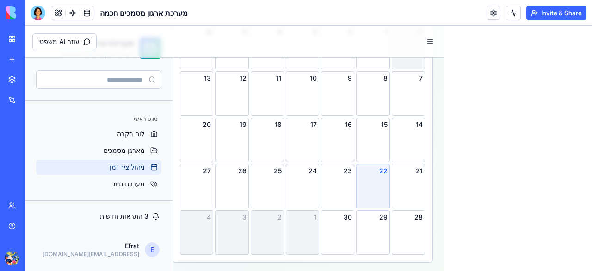
scroll to position [233, 0]
click at [139, 183] on span "מערכת תיוג" at bounding box center [129, 183] width 32 height 9
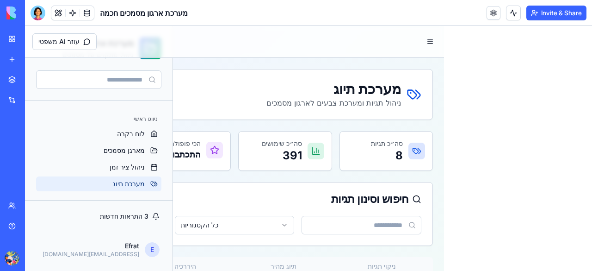
click at [265, 221] on html "מערכת ארגון משפטית ניהול מתקדם של מסמכים ניווט ראשי לוח בקרה מארגן מסמכים ניהול…" at bounding box center [308, 275] width 567 height 498
click at [281, 153] on p "391" at bounding box center [282, 155] width 40 height 15
click at [118, 217] on span "3 התראות חדשות" at bounding box center [124, 215] width 49 height 9
click at [139, 130] on span "לוח בקרה" at bounding box center [131, 133] width 28 height 9
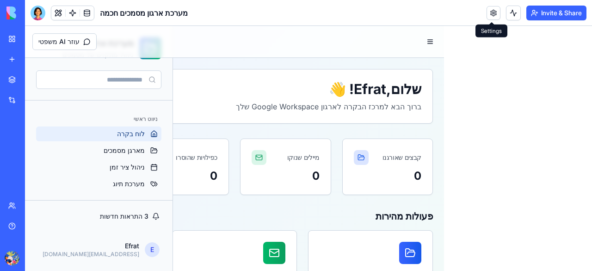
click at [493, 10] on link at bounding box center [494, 13] width 14 height 14
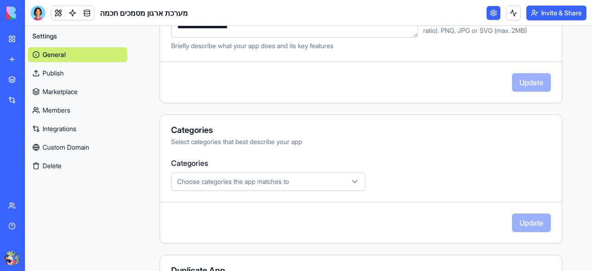
scroll to position [213, 0]
click at [321, 180] on div "Choose categories the app matches to" at bounding box center [268, 180] width 190 height 9
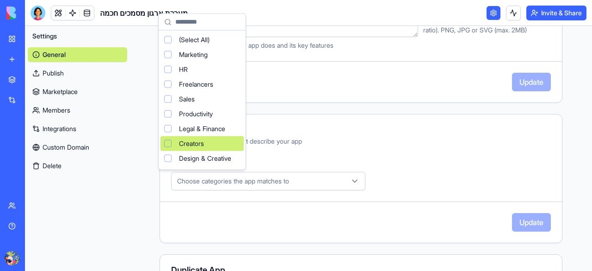
scroll to position [62, 0]
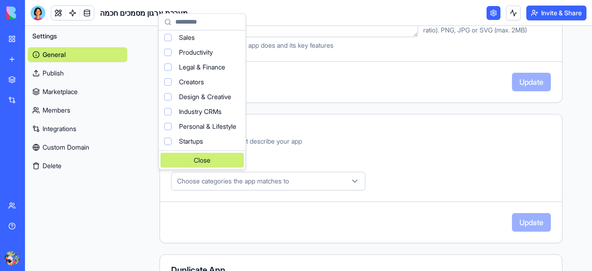
click at [226, 163] on div "Close" at bounding box center [202, 160] width 83 height 15
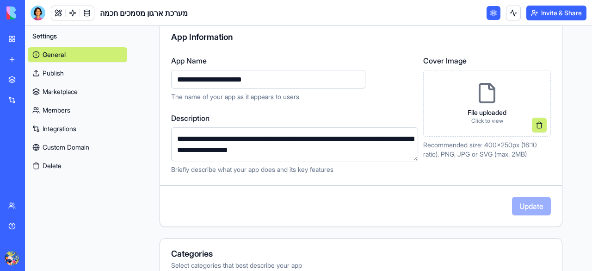
scroll to position [291, 0]
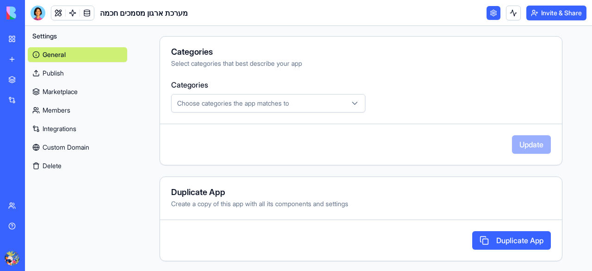
click at [484, 238] on button "Duplicate App" at bounding box center [511, 240] width 79 height 19
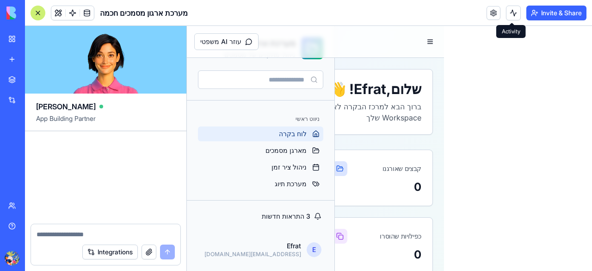
click at [508, 10] on button at bounding box center [513, 13] width 15 height 15
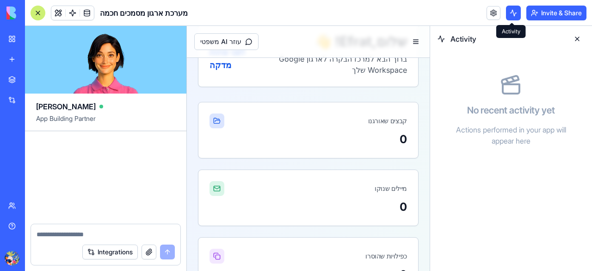
scroll to position [48, 0]
click at [491, 11] on link at bounding box center [494, 13] width 14 height 14
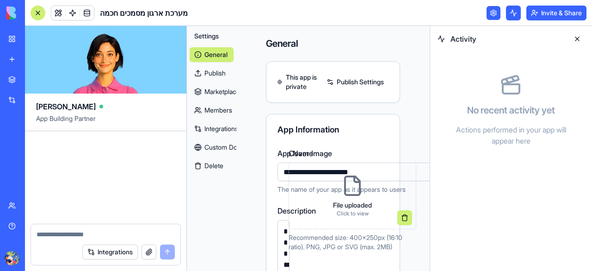
scroll to position [0, 39]
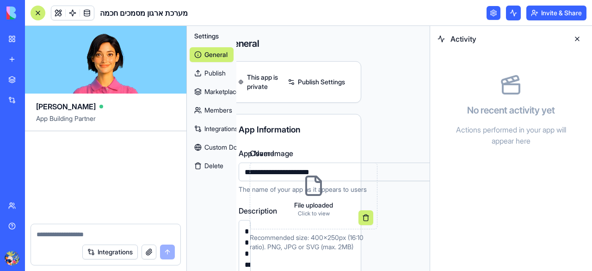
click at [491, 11] on link at bounding box center [494, 13] width 14 height 14
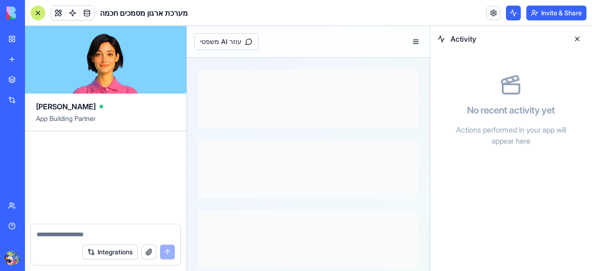
click at [147, 247] on button "button" at bounding box center [149, 251] width 15 height 15
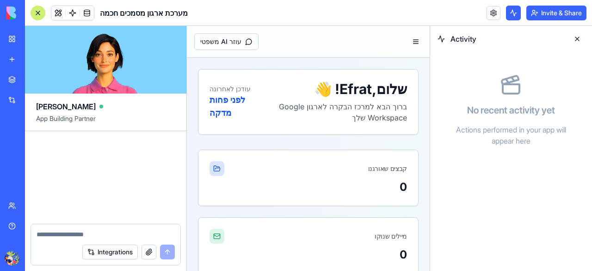
click at [140, 138] on div at bounding box center [105, 177] width 161 height 93
click at [61, 241] on div "Integrations" at bounding box center [105, 252] width 149 height 26
click at [59, 235] on textarea at bounding box center [106, 233] width 138 height 9
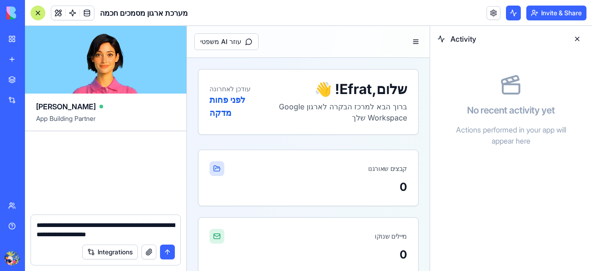
type textarea "**********"
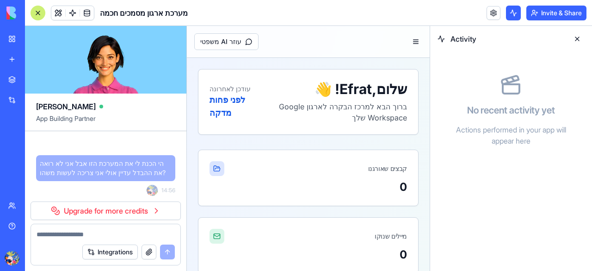
click at [93, 208] on link "Upgrade for more credits" at bounding box center [106, 210] width 150 height 19
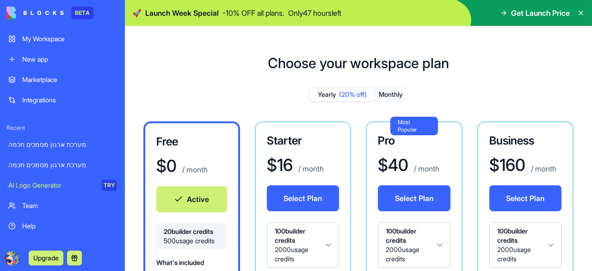
click at [52, 163] on div "מערכת ארגון מסמכים חכמה" at bounding box center [62, 164] width 108 height 9
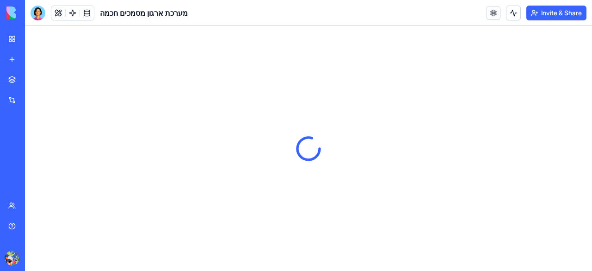
click at [34, 146] on div "מערכת ארגון מסמכים חכמה" at bounding box center [21, 144] width 26 height 9
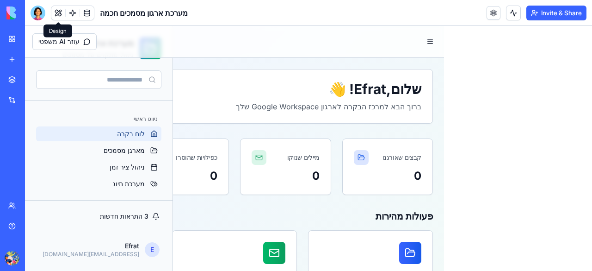
click at [56, 11] on button at bounding box center [58, 13] width 14 height 14
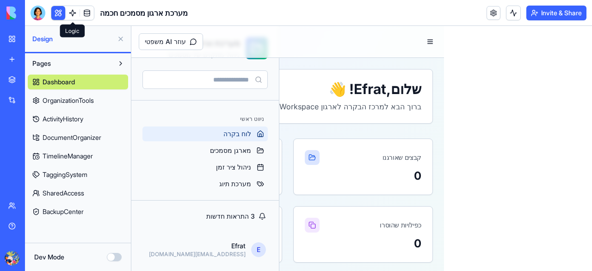
click at [74, 12] on link at bounding box center [73, 13] width 14 height 14
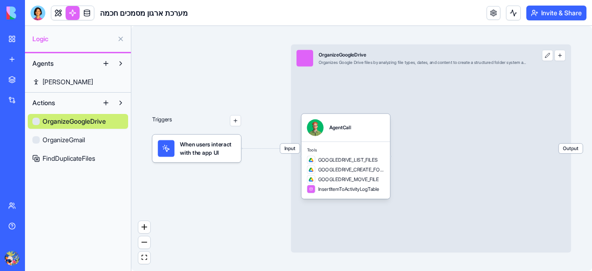
click at [122, 68] on button at bounding box center [120, 63] width 15 height 15
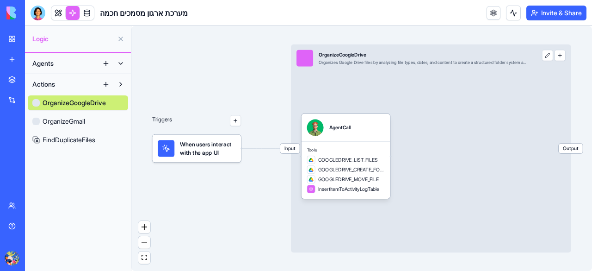
click at [122, 64] on button at bounding box center [120, 63] width 15 height 15
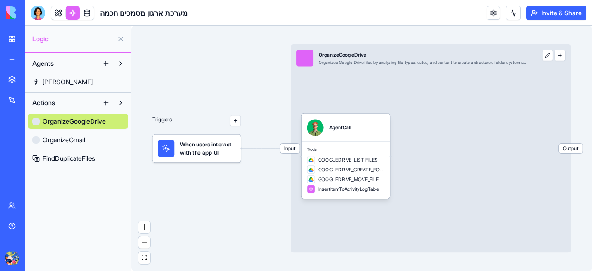
click at [103, 63] on button at bounding box center [106, 63] width 15 height 15
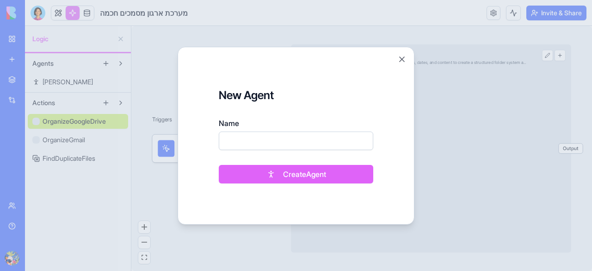
click at [117, 54] on div at bounding box center [296, 135] width 592 height 271
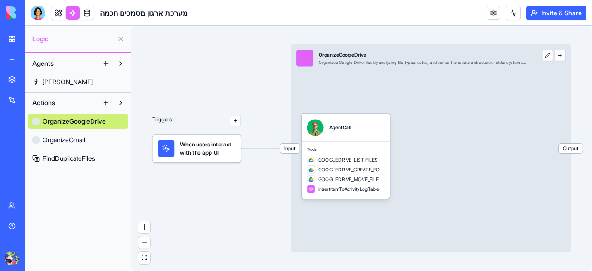
click at [119, 108] on button at bounding box center [120, 102] width 15 height 15
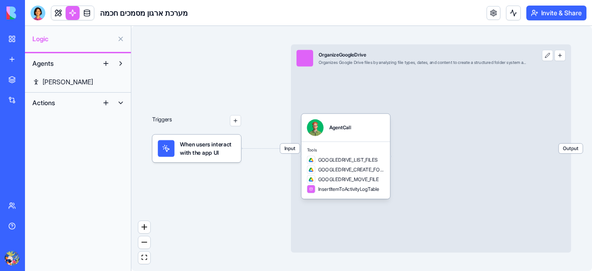
click at [119, 107] on button at bounding box center [120, 102] width 15 height 15
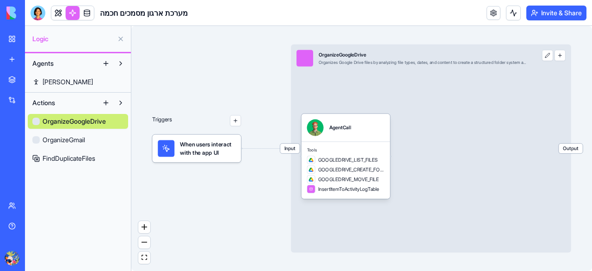
click at [105, 103] on button at bounding box center [106, 102] width 15 height 15
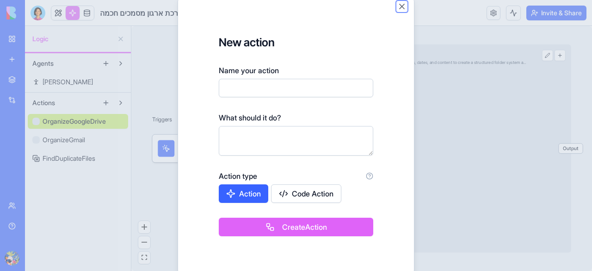
click at [399, 7] on button "Close" at bounding box center [401, 6] width 9 height 9
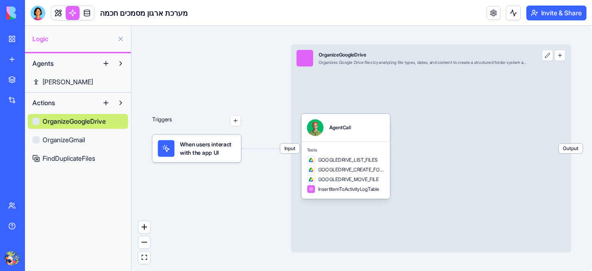
click at [69, 163] on link "FindDuplicateFiles" at bounding box center [78, 158] width 100 height 15
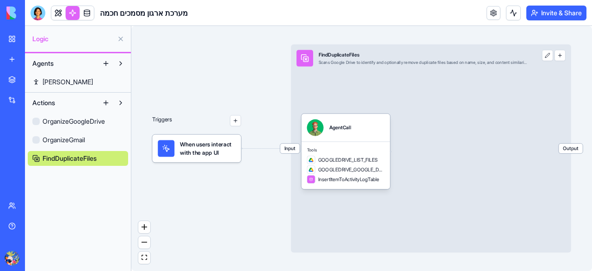
click at [68, 157] on span "FindDuplicateFiles" at bounding box center [70, 158] width 54 height 9
click at [580, 150] on span "Output" at bounding box center [571, 148] width 24 height 10
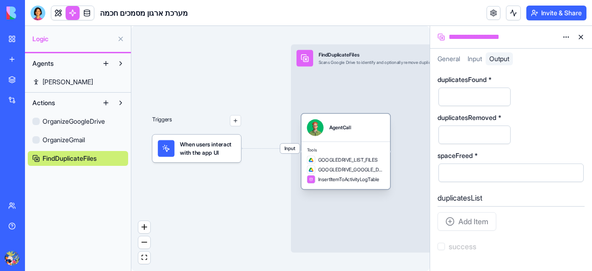
click at [359, 162] on span "GOOGLEDRIVE_LIST_FILES" at bounding box center [348, 159] width 60 height 7
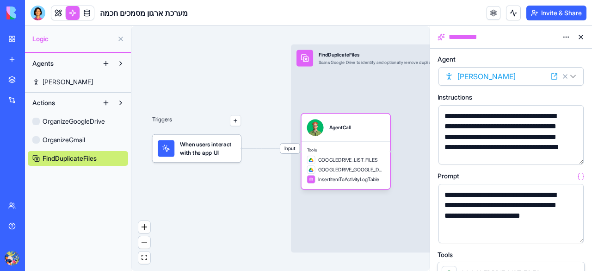
click at [290, 157] on div "Triggers When users interact with the app UI Input FindDuplicateFiles Scans Goo…" at bounding box center [280, 148] width 298 height 245
click at [319, 187] on div "Tools GOOGLEDRIVE_LIST_FILES GOOGLEDRIVE_GOOGLE_DRIVE_DELETE_FOLDER_OR_FILE_ACT…" at bounding box center [346, 166] width 89 height 48
click at [319, 165] on div "GOOGLEDRIVE_GOOGLE_DRIVE_DELETE_FOLDER_OR_FILE_ACTION" at bounding box center [346, 169] width 78 height 8
click at [324, 179] on span "InsertItemToActivityLogTable" at bounding box center [349, 179] width 62 height 7
click at [231, 155] on span "When users interact with the app UI" at bounding box center [208, 148] width 56 height 17
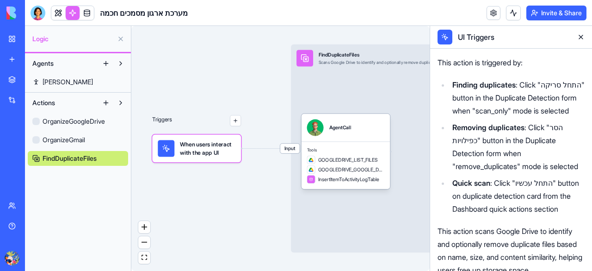
click at [233, 124] on button "button" at bounding box center [235, 120] width 11 height 11
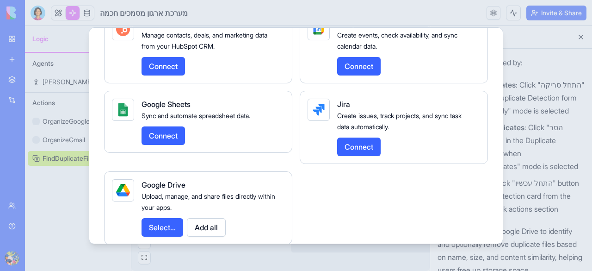
scroll to position [417, 0]
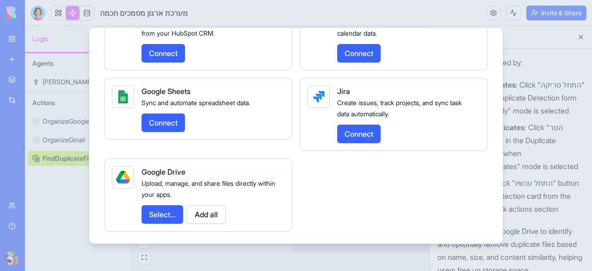
click at [170, 212] on button "Select..." at bounding box center [163, 214] width 42 height 19
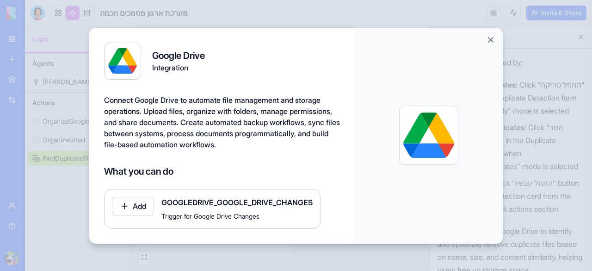
click at [130, 208] on button "Add" at bounding box center [133, 206] width 42 height 19
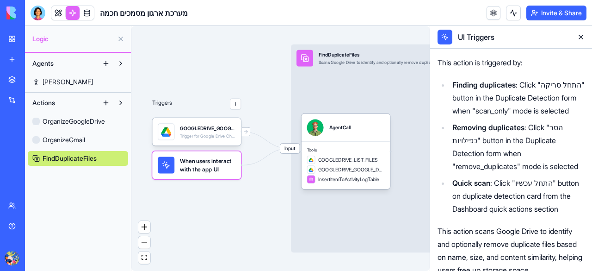
click at [213, 167] on span "When users interact with the app UI" at bounding box center [208, 164] width 56 height 17
click at [238, 109] on div "GOOGLEDRIVE_GOOGLE_DRIVE_CHANGES GOOGLEDRIVE_GOOGLE_DRIVE_CHANGES" at bounding box center [207, 113] width 123 height 13
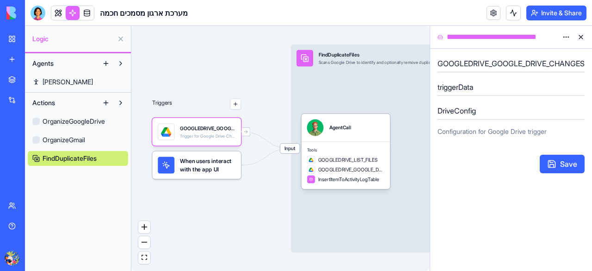
click at [235, 101] on button "button" at bounding box center [235, 104] width 11 height 11
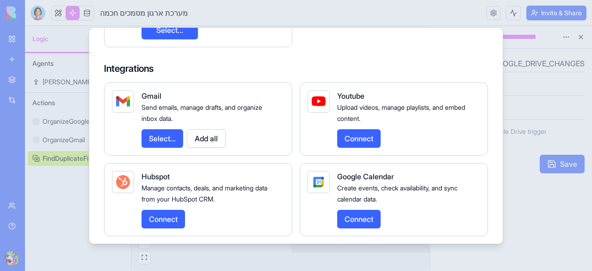
scroll to position [253, 0]
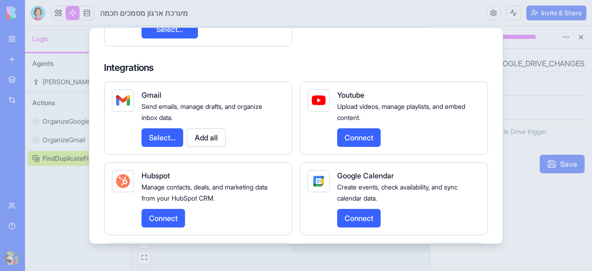
click at [154, 137] on button "Select..." at bounding box center [163, 137] width 42 height 19
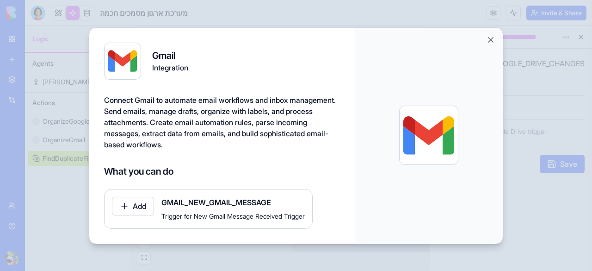
click at [134, 205] on button "Add" at bounding box center [133, 206] width 42 height 19
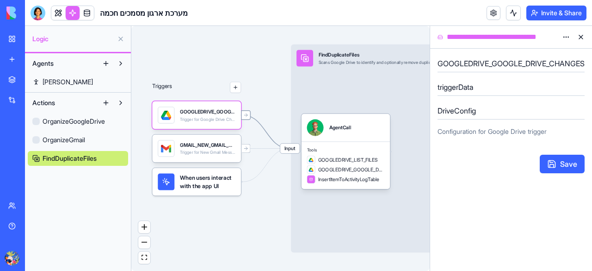
click at [249, 117] on div at bounding box center [246, 115] width 10 height 10
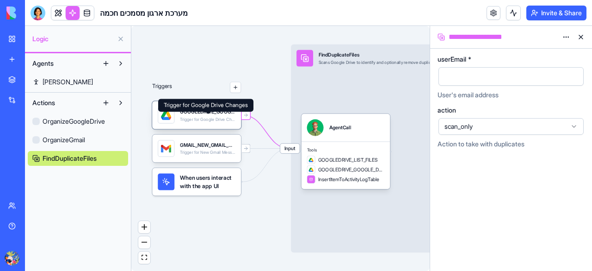
click at [213, 120] on div "Trigger for Google Drive Changes" at bounding box center [208, 120] width 56 height 6
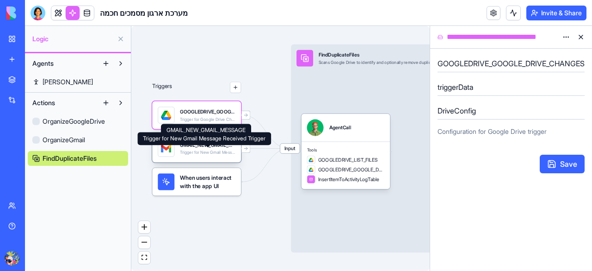
click at [209, 150] on body "**********" at bounding box center [296, 135] width 592 height 271
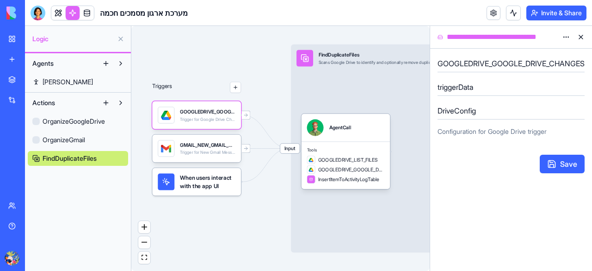
click at [292, 152] on span "Input" at bounding box center [289, 148] width 19 height 10
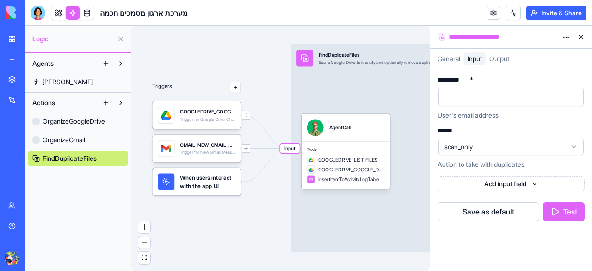
click at [79, 118] on span "OrganizeGoogleDrive" at bounding box center [74, 121] width 62 height 9
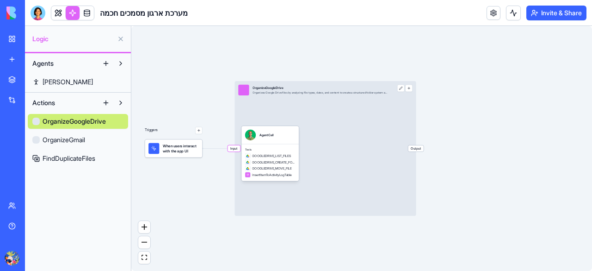
click at [79, 118] on span "OrganizeGoogleDrive" at bounding box center [74, 121] width 63 height 9
click at [192, 150] on span "When users interact with the app UI" at bounding box center [181, 148] width 36 height 11
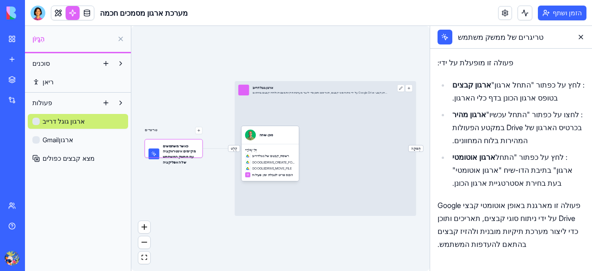
click at [199, 135] on div "טריגרים" at bounding box center [173, 134] width 57 height 45
click at [183, 148] on span "כאשר משתמשים מקיימים אינטראקציה עם ממשק המשתמש של האפליקציה" at bounding box center [181, 154] width 36 height 22
click at [198, 131] on button "button" at bounding box center [198, 130] width 7 height 7
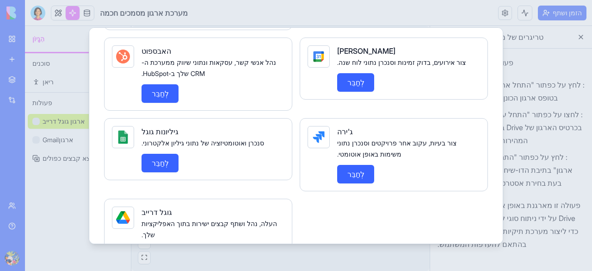
scroll to position [395, 0]
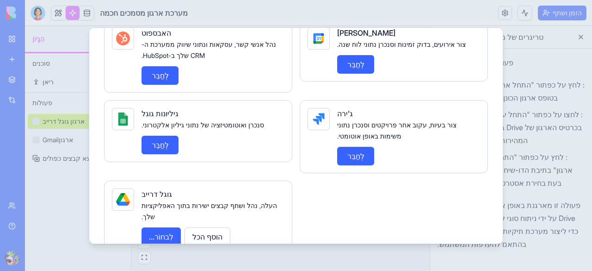
click at [206, 231] on font "הוסף הכל" at bounding box center [207, 236] width 30 height 11
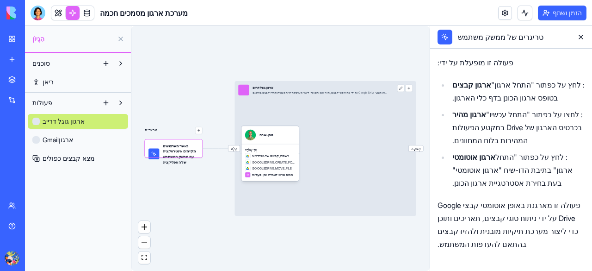
click at [188, 150] on font "כאשר משתמשים מקיימים אינטראקציה עם ממשק המשתמש של האפליקציה" at bounding box center [179, 153] width 33 height 21
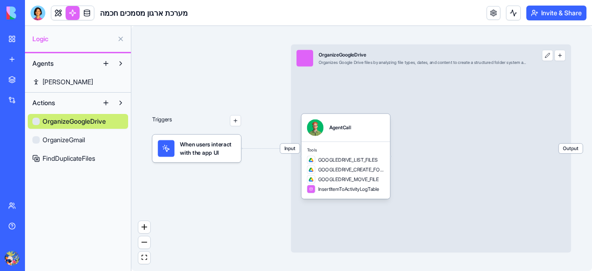
click at [238, 124] on button "button" at bounding box center [235, 120] width 11 height 11
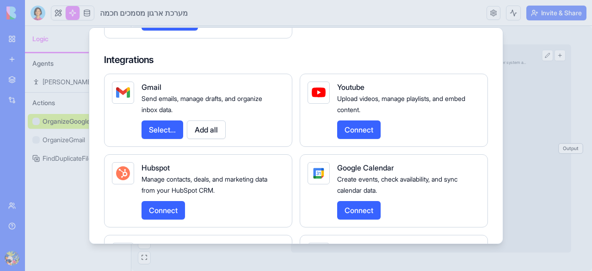
scroll to position [417, 0]
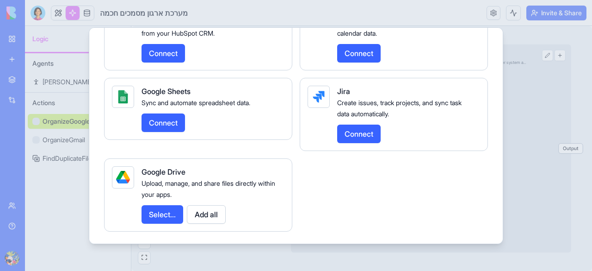
click at [199, 215] on button "Add all" at bounding box center [206, 214] width 39 height 19
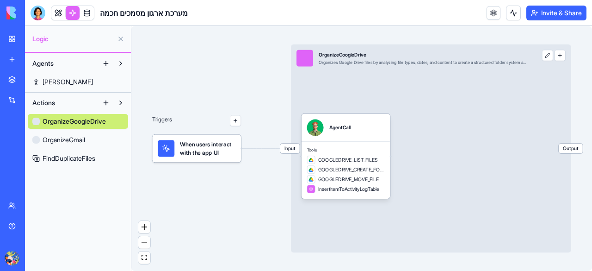
click at [235, 125] on button "button" at bounding box center [235, 120] width 11 height 11
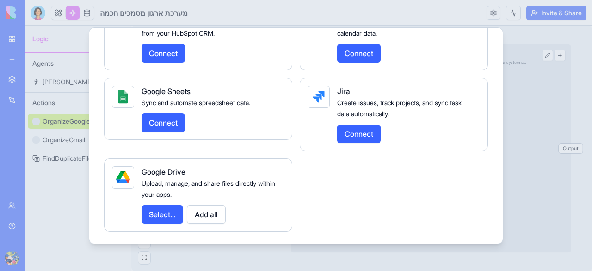
click at [154, 213] on button "Select..." at bounding box center [163, 214] width 42 height 19
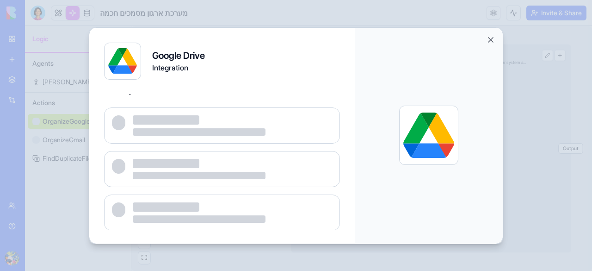
scroll to position [0, 0]
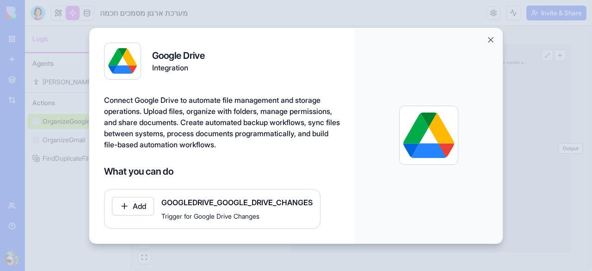
click at [128, 205] on button "Add" at bounding box center [133, 206] width 42 height 19
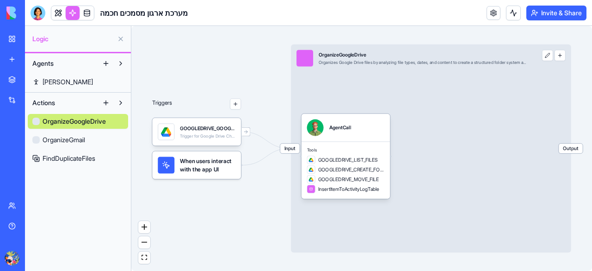
click at [291, 152] on span "Input" at bounding box center [289, 148] width 19 height 10
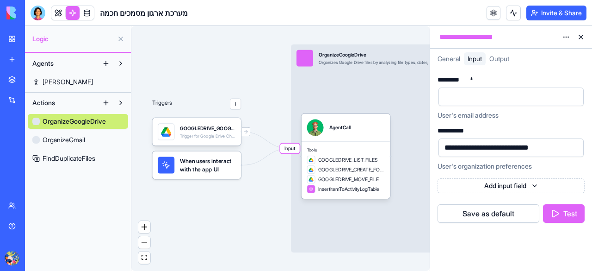
click at [502, 92] on div at bounding box center [503, 97] width 123 height 14
click at [451, 57] on span "General" at bounding box center [449, 59] width 23 height 8
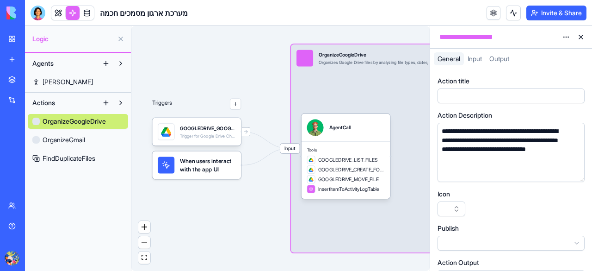
scroll to position [55, 0]
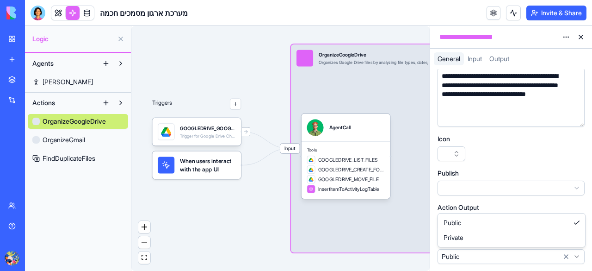
click at [514, 256] on html "**********" at bounding box center [296, 135] width 592 height 271
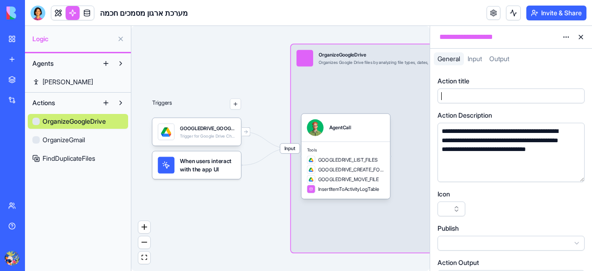
click at [507, 95] on div at bounding box center [502, 96] width 127 height 10
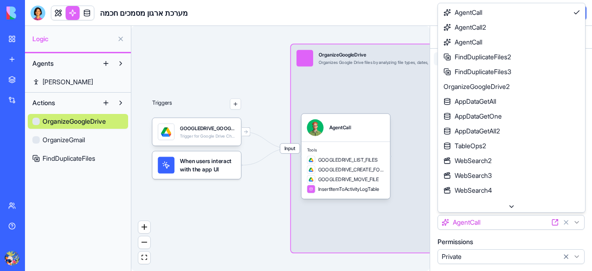
click at [467, 223] on html "**********" at bounding box center [296, 135] width 592 height 271
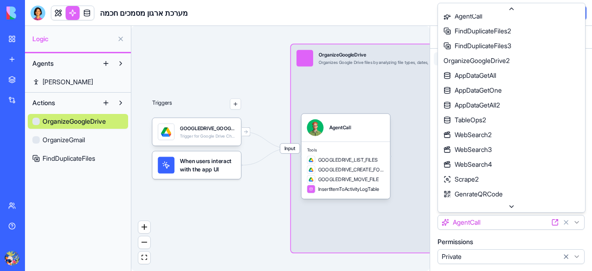
scroll to position [28, 0]
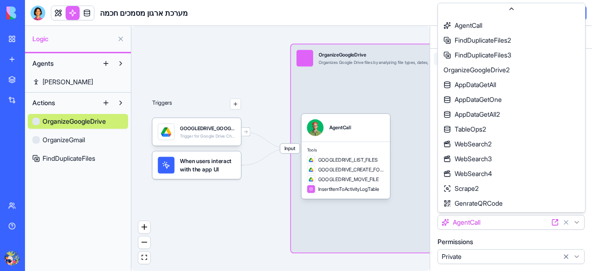
click at [524, 225] on html "**********" at bounding box center [296, 135] width 592 height 271
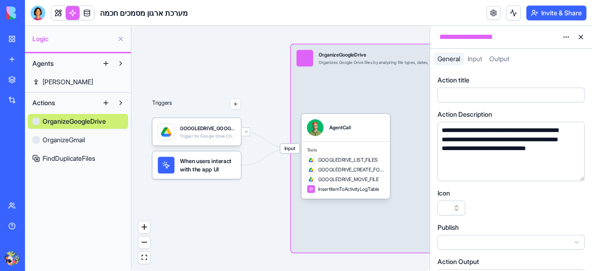
scroll to position [0, 0]
click at [461, 209] on button "button" at bounding box center [452, 208] width 28 height 15
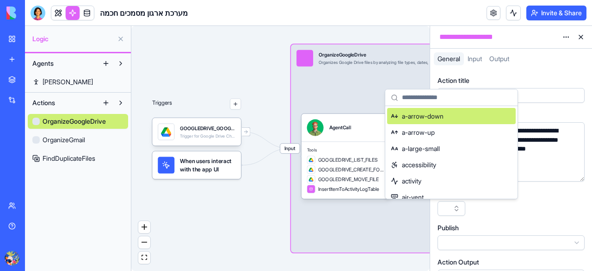
click at [461, 209] on button "button" at bounding box center [452, 208] width 28 height 15
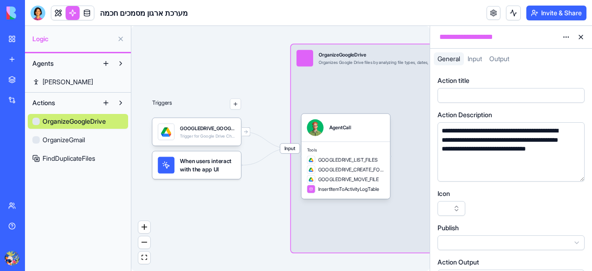
click at [536, 187] on div "**********" at bounding box center [511, 197] width 147 height 242
click at [555, 93] on div at bounding box center [502, 95] width 127 height 10
click at [574, 94] on button "button" at bounding box center [575, 95] width 15 height 15
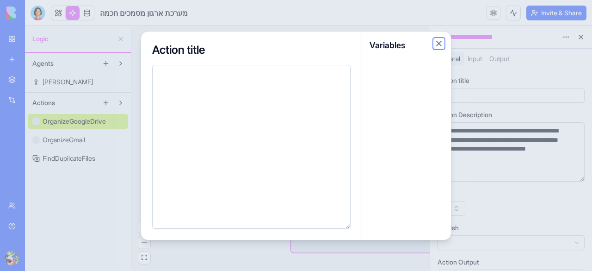
click at [437, 42] on button "Close" at bounding box center [438, 43] width 9 height 9
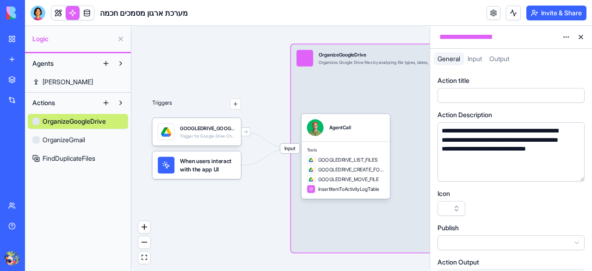
click at [506, 56] on span "Output" at bounding box center [499, 59] width 20 height 8
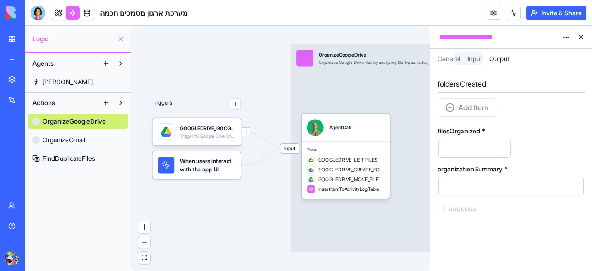
scroll to position [0, 0]
click at [471, 56] on span "Input" at bounding box center [475, 59] width 14 height 8
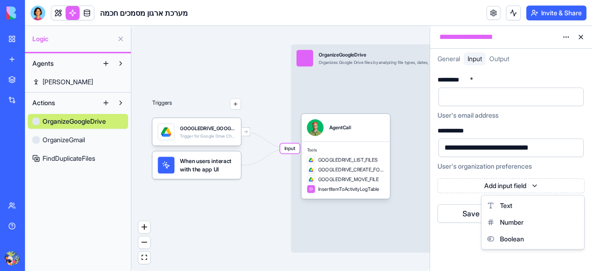
click at [536, 186] on html "**********" at bounding box center [296, 135] width 592 height 271
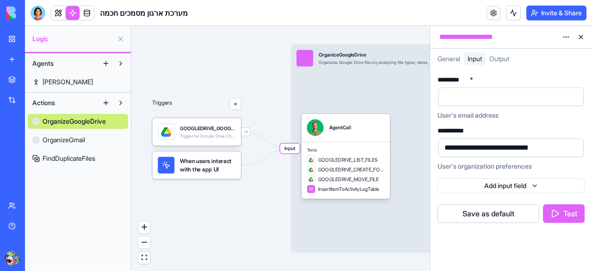
click at [570, 216] on button "Test" at bounding box center [564, 213] width 42 height 19
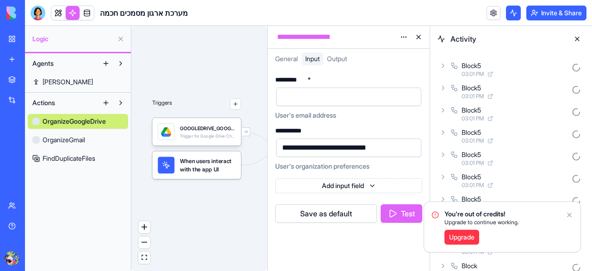
click at [361, 260] on div "**********" at bounding box center [349, 170] width 162 height 202
click at [569, 212] on icon "Notifications alt+T" at bounding box center [569, 214] width 7 height 7
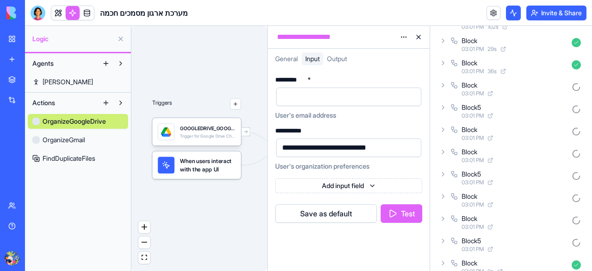
scroll to position [535, 0]
click at [395, 221] on button "Test" at bounding box center [402, 213] width 42 height 19
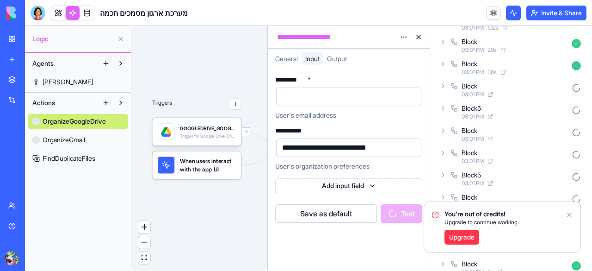
click at [571, 213] on icon "Notifications alt+T" at bounding box center [570, 215] width 4 height 4
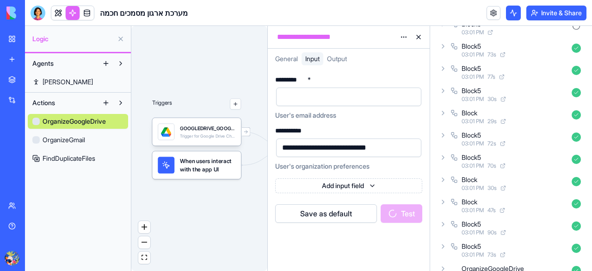
scroll to position [2347, 0]
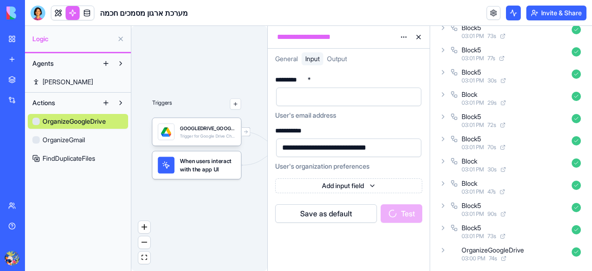
click at [356, 250] on div "**********" at bounding box center [349, 170] width 162 height 202
click at [340, 58] on span "Output" at bounding box center [337, 59] width 20 height 8
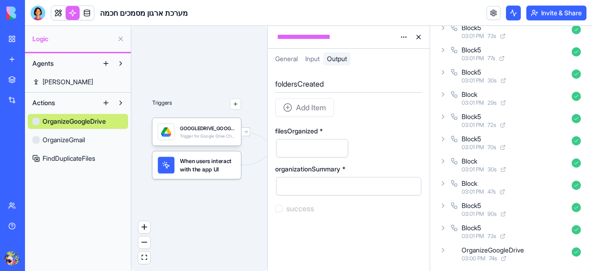
click at [306, 106] on div "Add Item" at bounding box center [304, 107] width 59 height 19
click at [302, 85] on h5 "foldersCreated" at bounding box center [348, 83] width 147 height 11
click at [406, 37] on html "**********" at bounding box center [296, 135] width 592 height 271
click at [367, 32] on html "**********" at bounding box center [296, 135] width 592 height 271
click at [417, 40] on button at bounding box center [418, 37] width 15 height 15
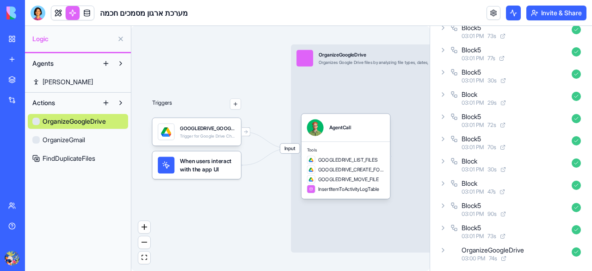
click at [409, 80] on div "Input OrganizeGoogleDrive Organizes Google Drive files by analyzing file types,…" at bounding box center [431, 148] width 280 height 208
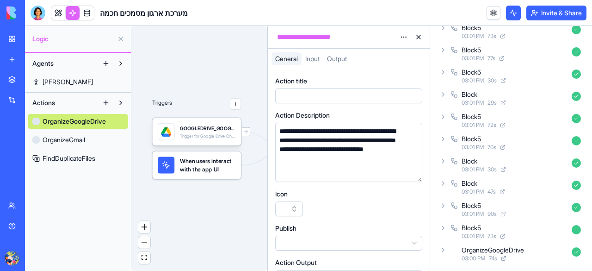
click at [242, 78] on div "Triggers GOOGLEDRIVE_GOOGLE_DRIVE_CHANGES Trigger for Google Drive Changes When…" at bounding box center [199, 148] width 136 height 245
click at [420, 38] on button at bounding box center [418, 37] width 15 height 15
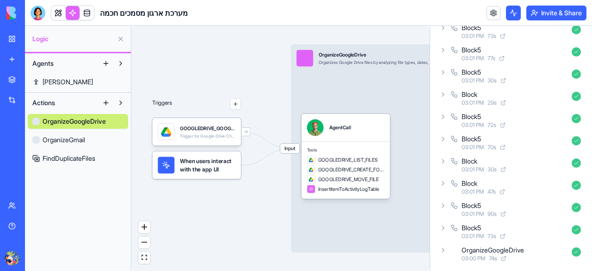
click at [505, 82] on icon at bounding box center [504, 81] width 6 height 6
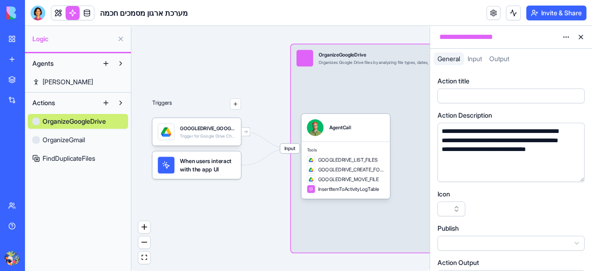
click at [61, 78] on link "[PERSON_NAME]" at bounding box center [78, 81] width 100 height 15
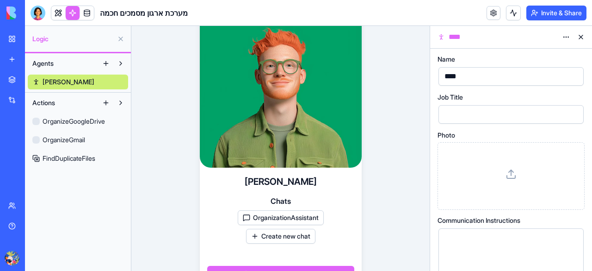
scroll to position [20, 0]
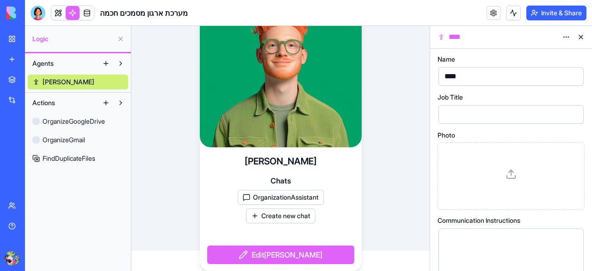
click at [288, 190] on button "OrganizationAssistant" at bounding box center [281, 197] width 86 height 15
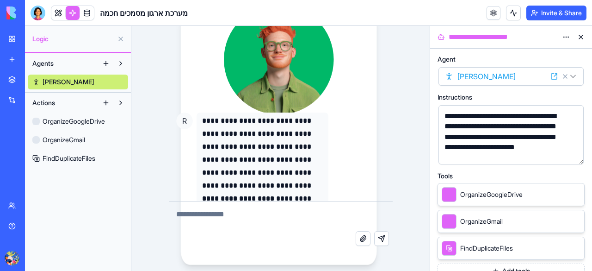
scroll to position [24, 0]
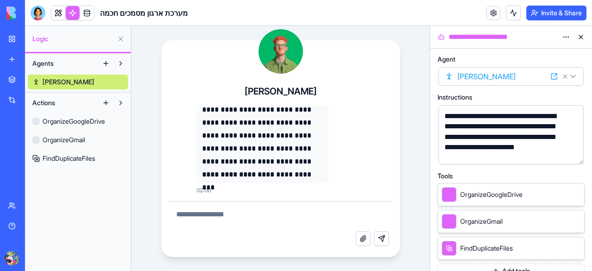
click at [263, 210] on textarea at bounding box center [281, 216] width 224 height 30
type textarea "**"
click at [382, 234] on button "Send message" at bounding box center [381, 238] width 15 height 15
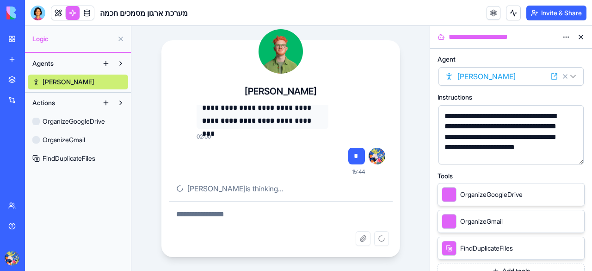
scroll to position [94, 0]
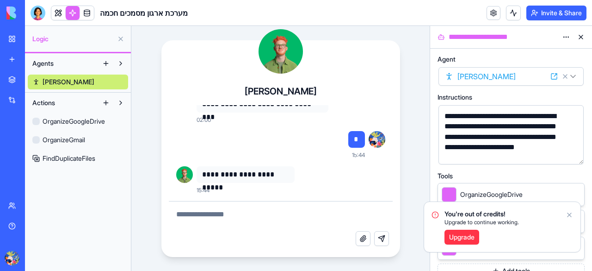
click at [276, 211] on textarea at bounding box center [281, 216] width 224 height 30
type textarea "**********"
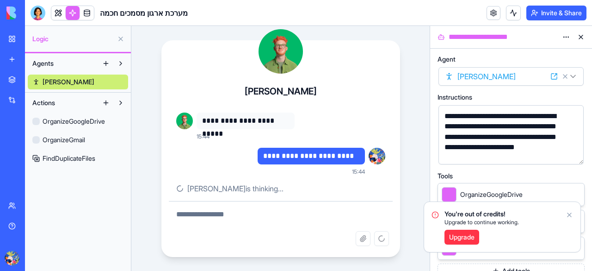
scroll to position [165, 0]
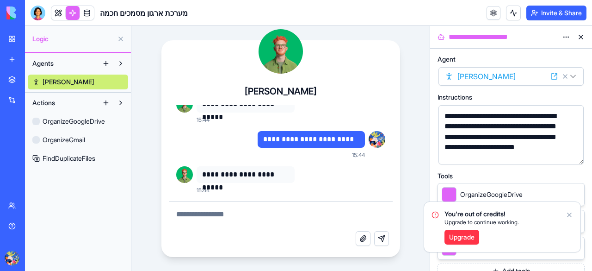
click at [404, 31] on div "**********" at bounding box center [280, 148] width 298 height 245
